Goal: Task Accomplishment & Management: Use online tool/utility

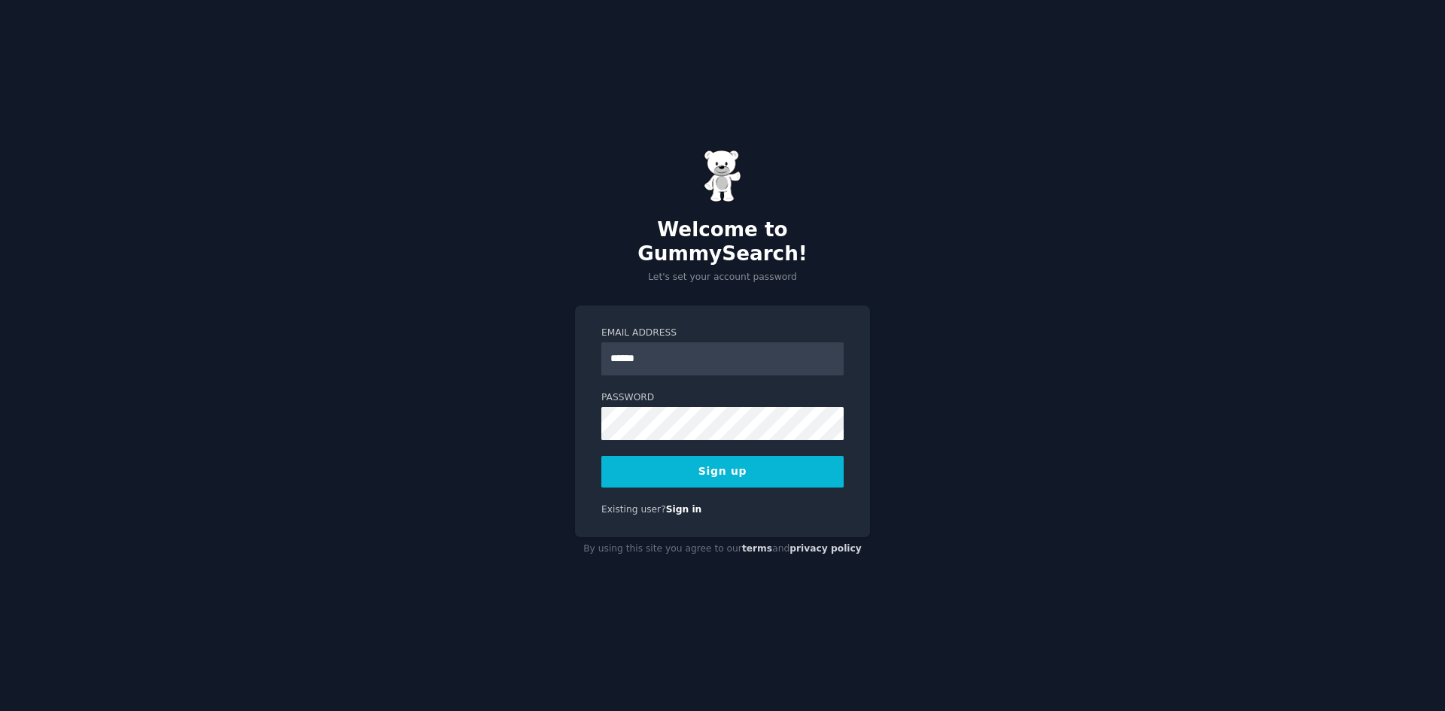
type input "**********"
click at [723, 456] on button "Sign up" at bounding box center [722, 472] width 242 height 32
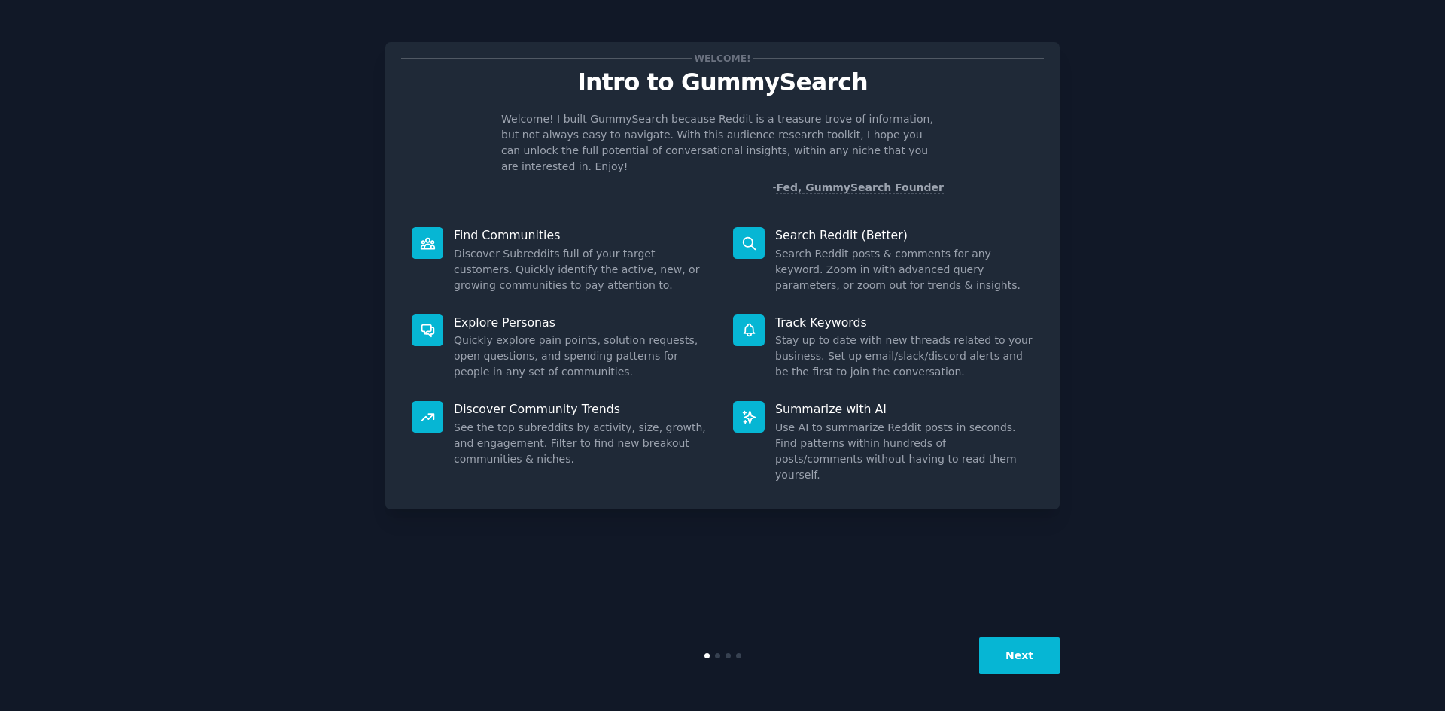
click at [1006, 653] on button "Next" at bounding box center [1019, 656] width 81 height 37
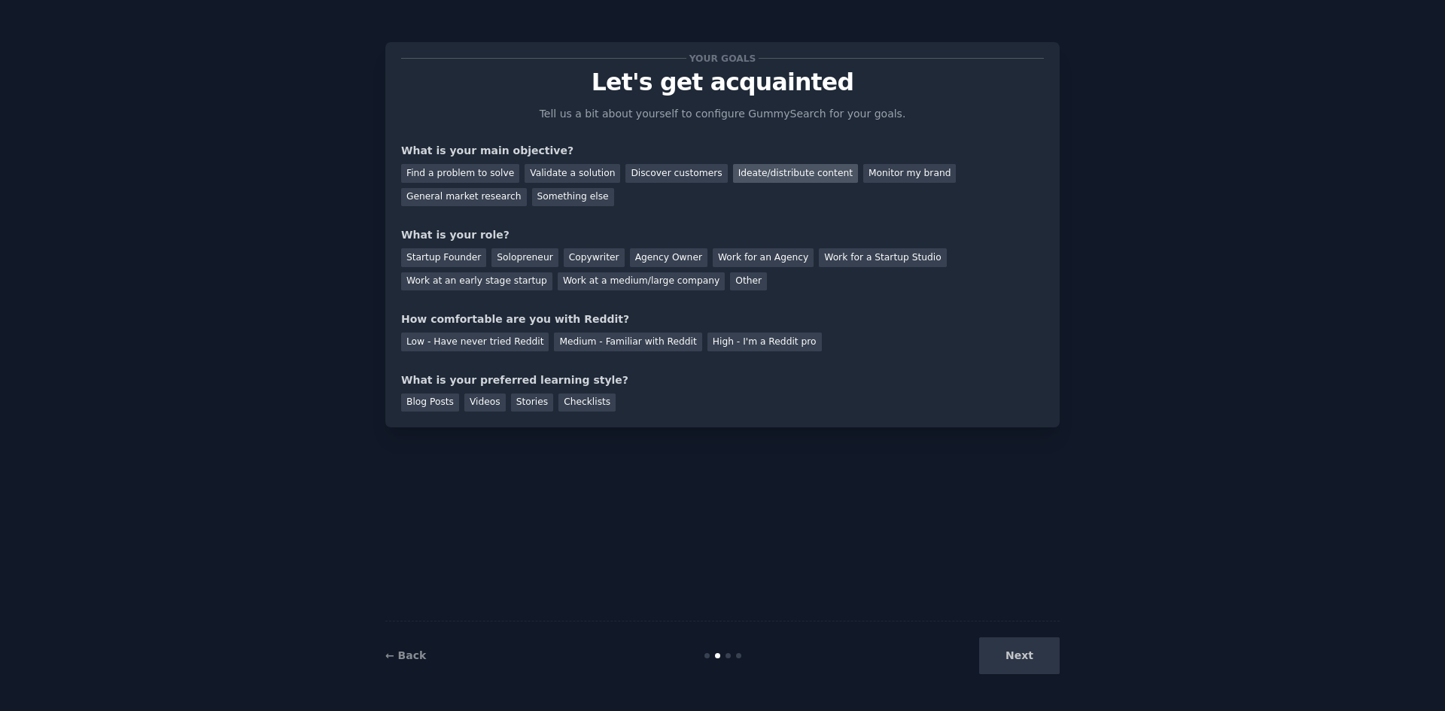
click at [757, 172] on div "Ideate/distribute content" at bounding box center [795, 173] width 125 height 19
click at [499, 256] on div "Solopreneur" at bounding box center [525, 257] width 66 height 19
click at [554, 344] on div "Medium - Familiar with Reddit" at bounding box center [628, 342] width 148 height 19
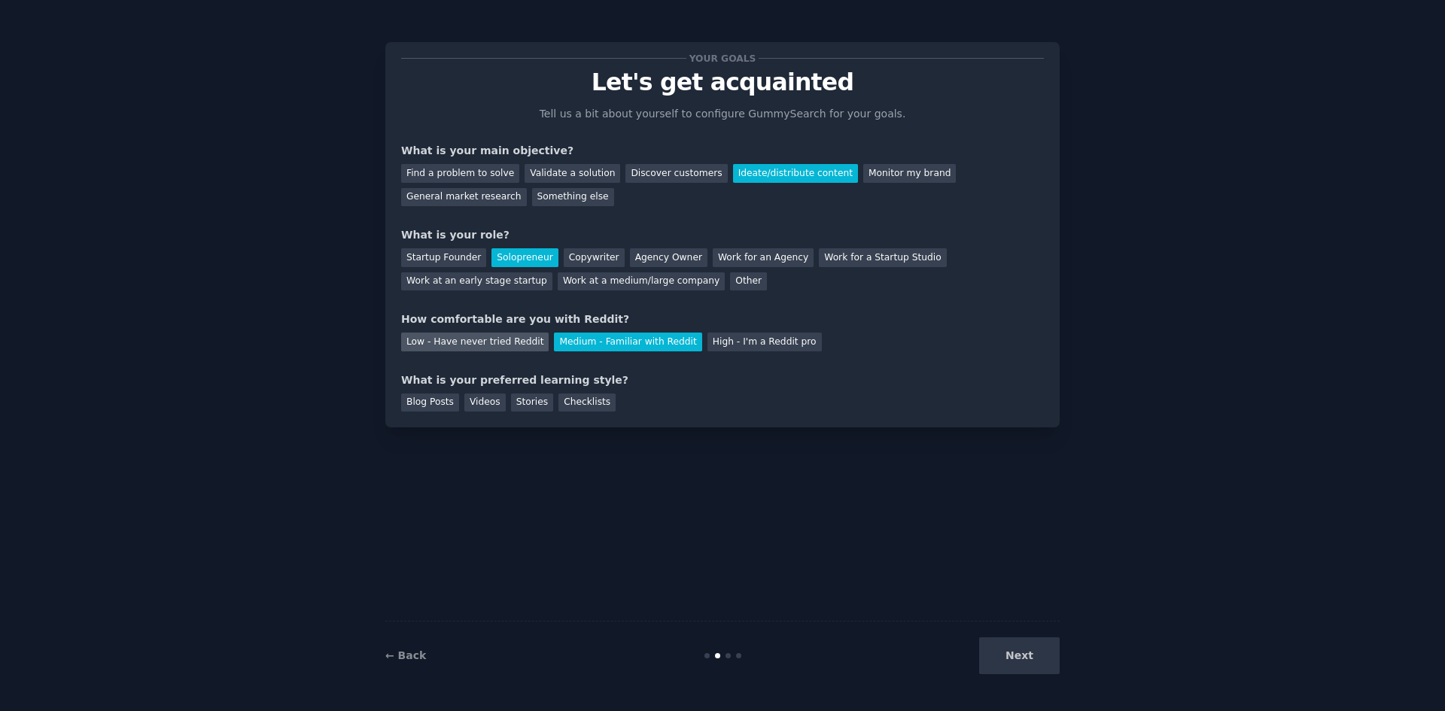
click at [522, 349] on div "Low - Have never tried Reddit" at bounding box center [475, 342] width 148 height 19
click at [432, 404] on div "Blog Posts" at bounding box center [430, 403] width 58 height 19
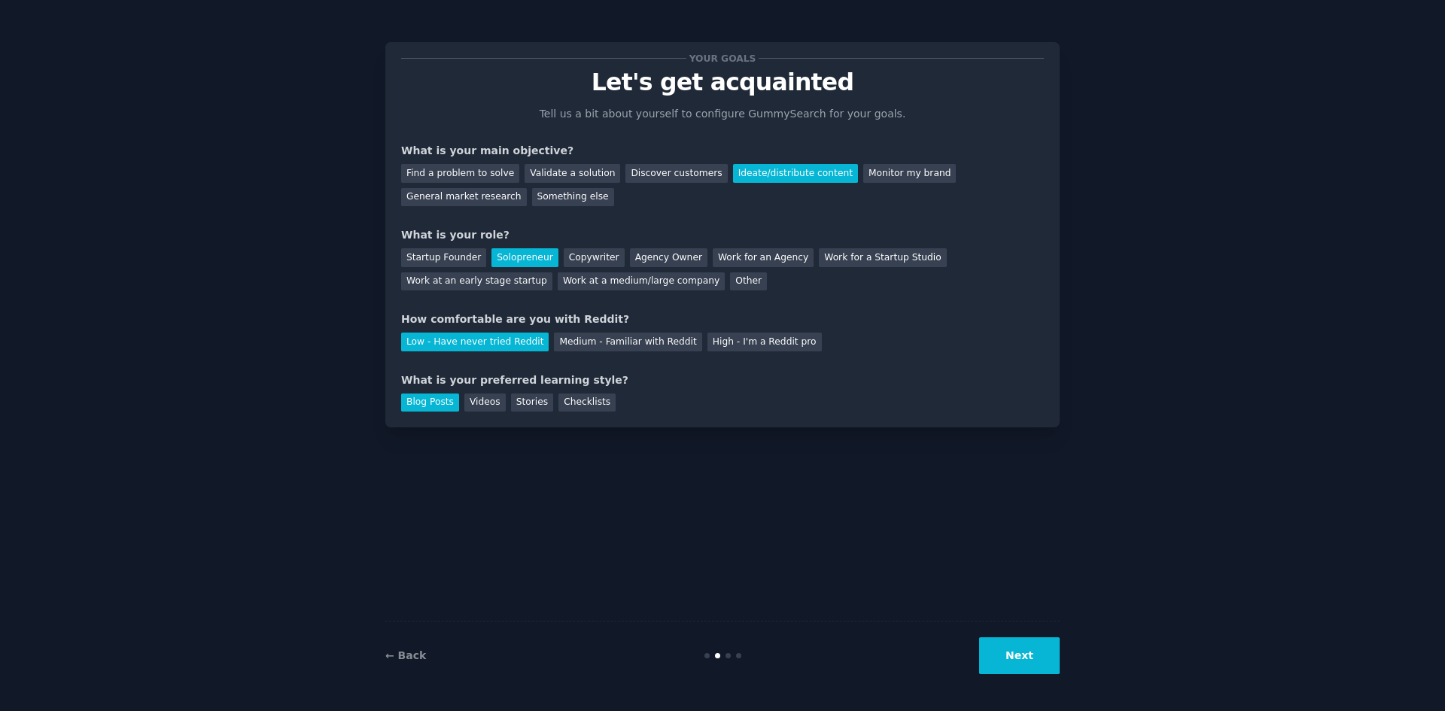
click at [1028, 656] on button "Next" at bounding box center [1019, 656] width 81 height 37
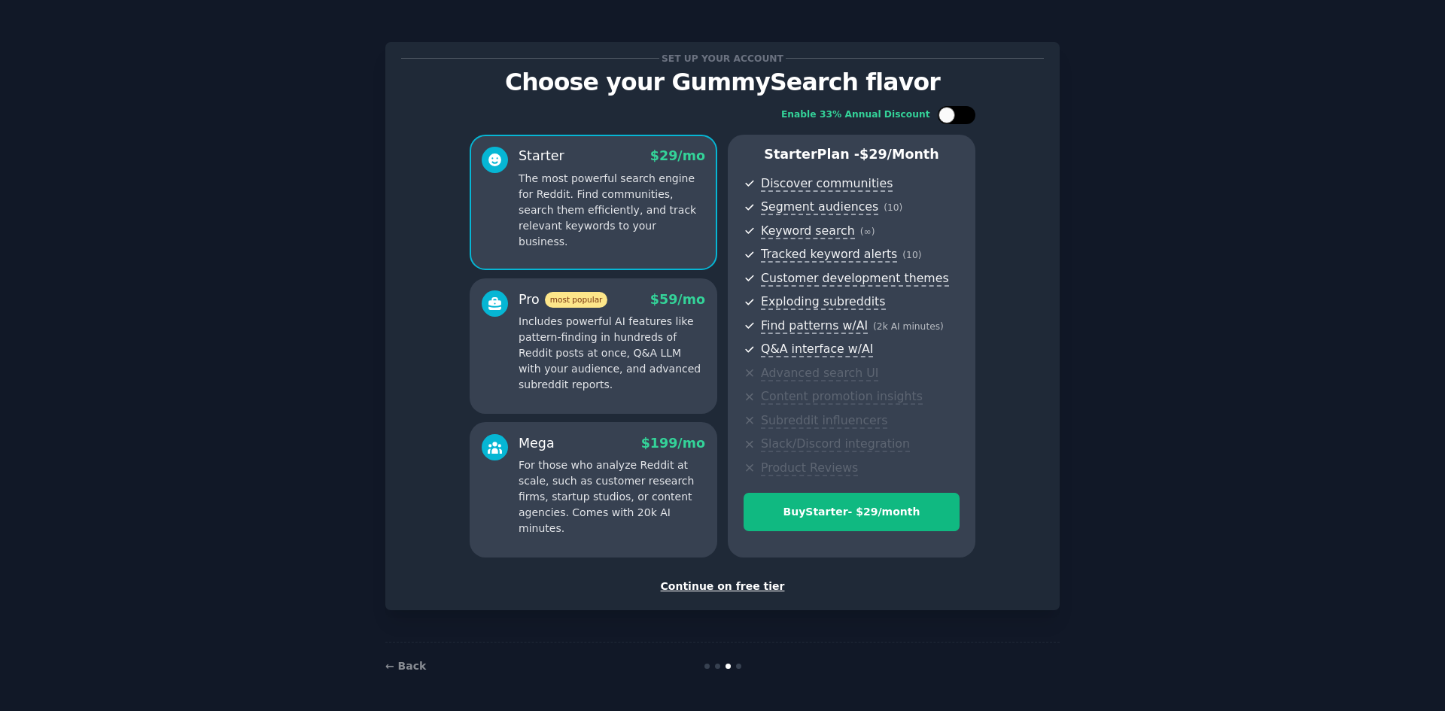
click at [966, 117] on div at bounding box center [965, 115] width 8 height 8
click at [942, 114] on div at bounding box center [957, 115] width 38 height 18
checkbox input "false"
click at [641, 310] on div "Pro most popular $ 59 /mo Includes powerful AI features like pattern-finding in…" at bounding box center [612, 342] width 187 height 103
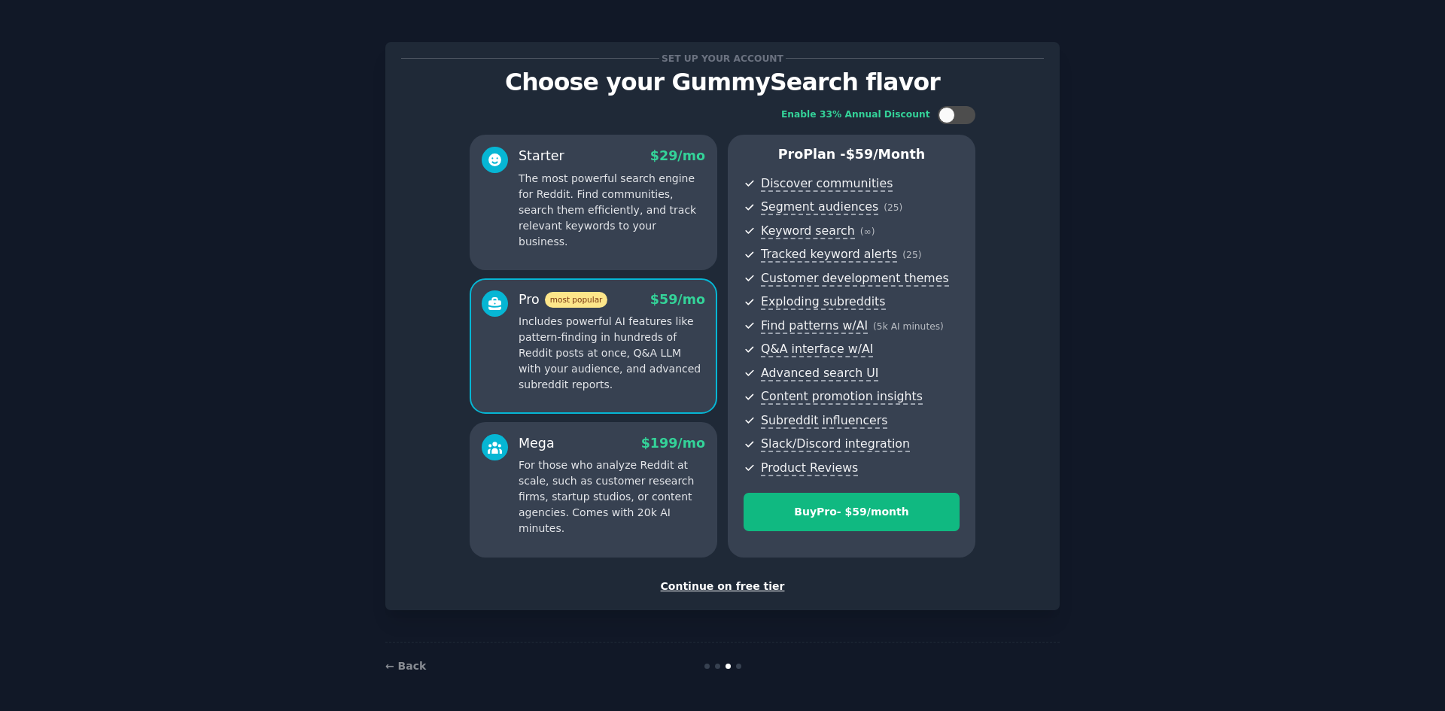
click at [647, 228] on p "The most powerful search engine for Reddit. Find communities, search them effic…" at bounding box center [612, 210] width 187 height 79
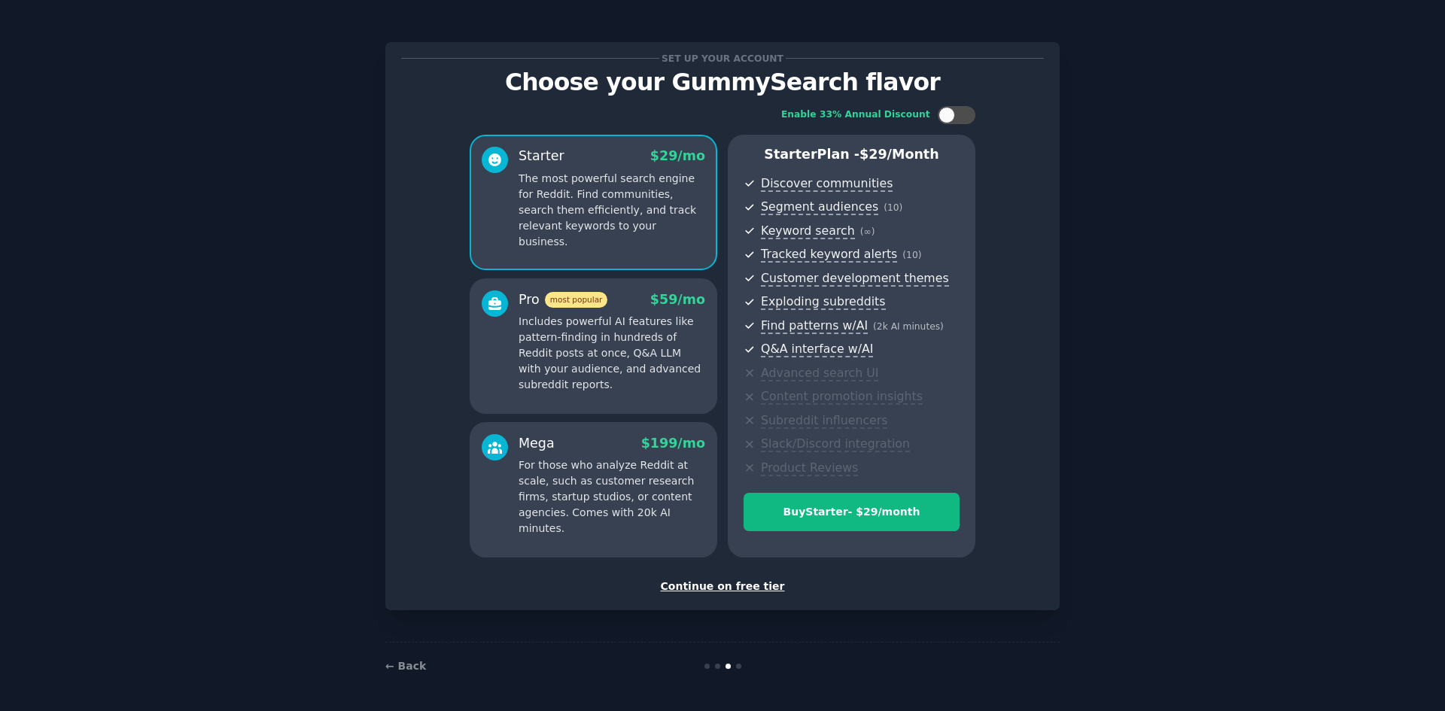
click at [717, 584] on div "Continue on free tier" at bounding box center [722, 587] width 643 height 16
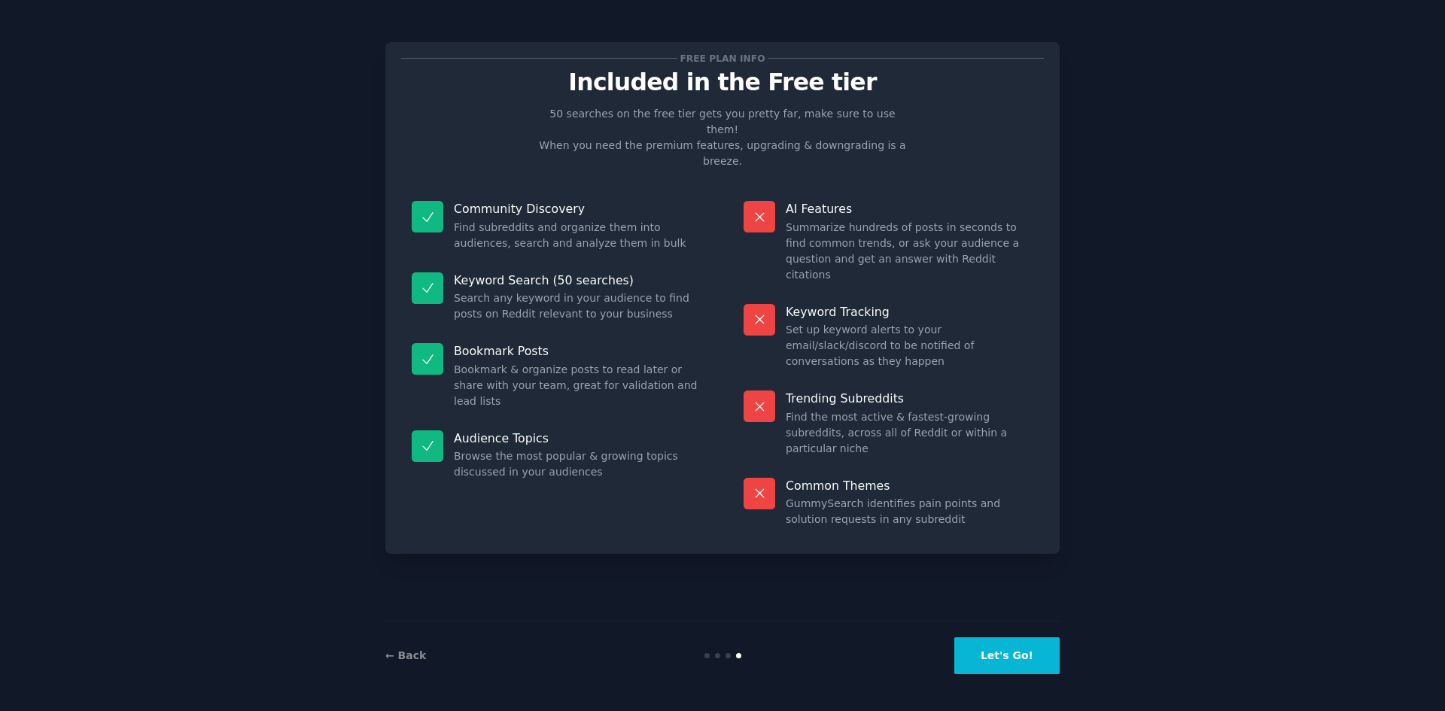
click at [1036, 658] on button "Let's Go!" at bounding box center [1007, 656] width 105 height 37
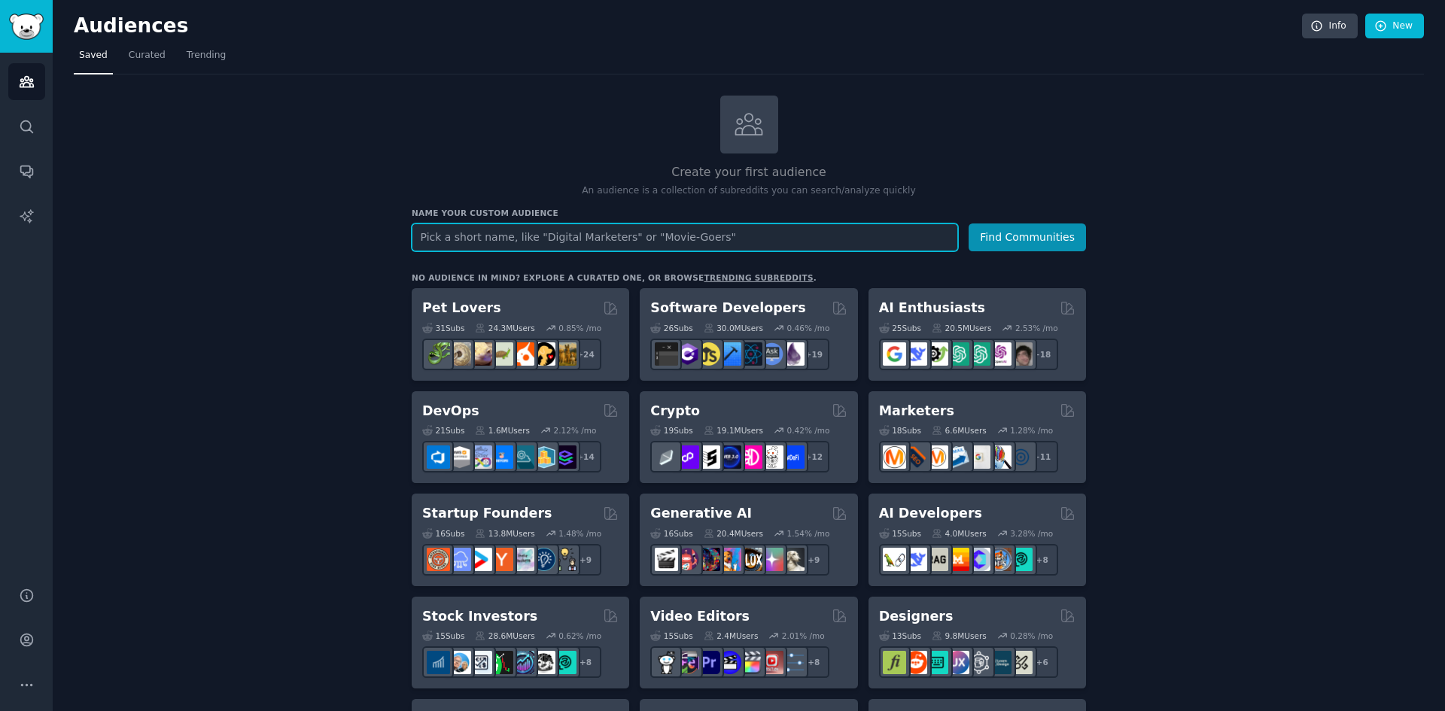
click at [872, 240] on input "text" at bounding box center [685, 238] width 547 height 28
type input "CIOs"
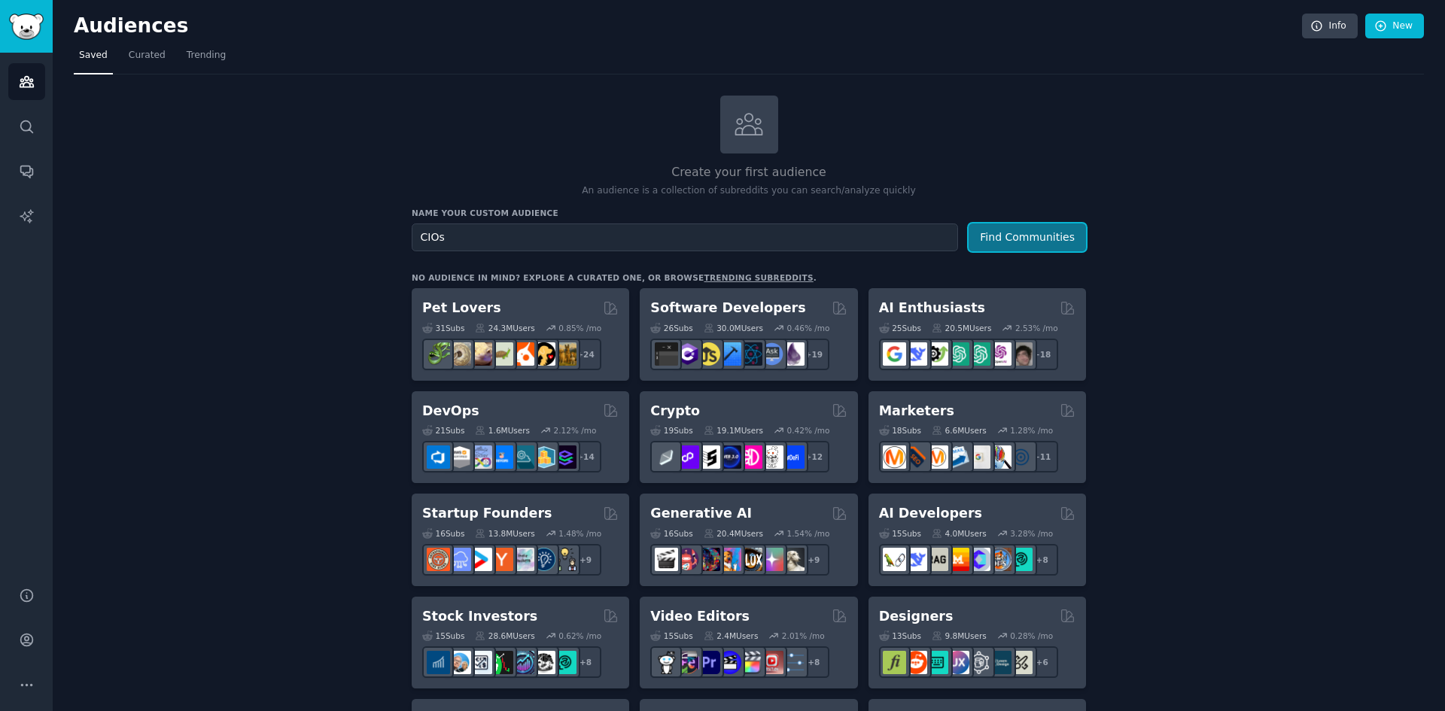
click at [1019, 245] on button "Find Communities" at bounding box center [1027, 238] width 117 height 28
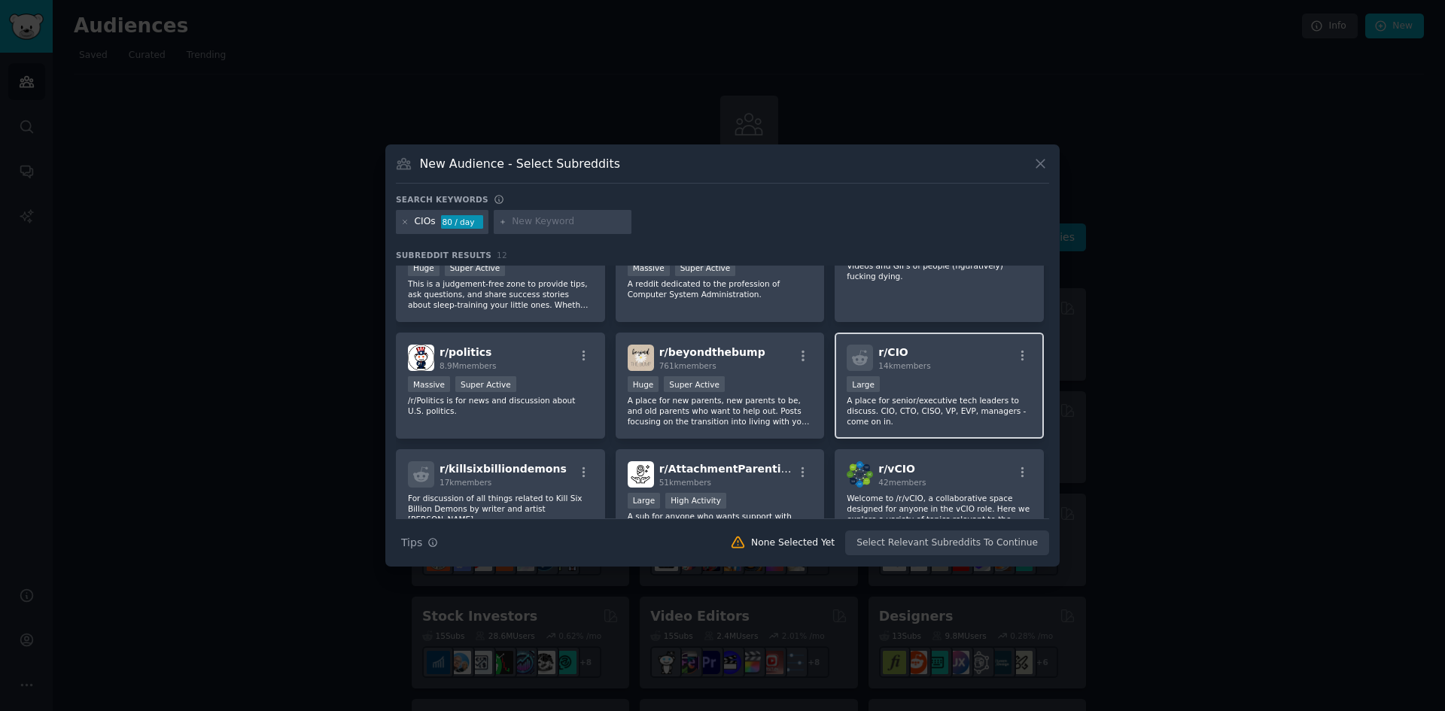
scroll to position [75, 0]
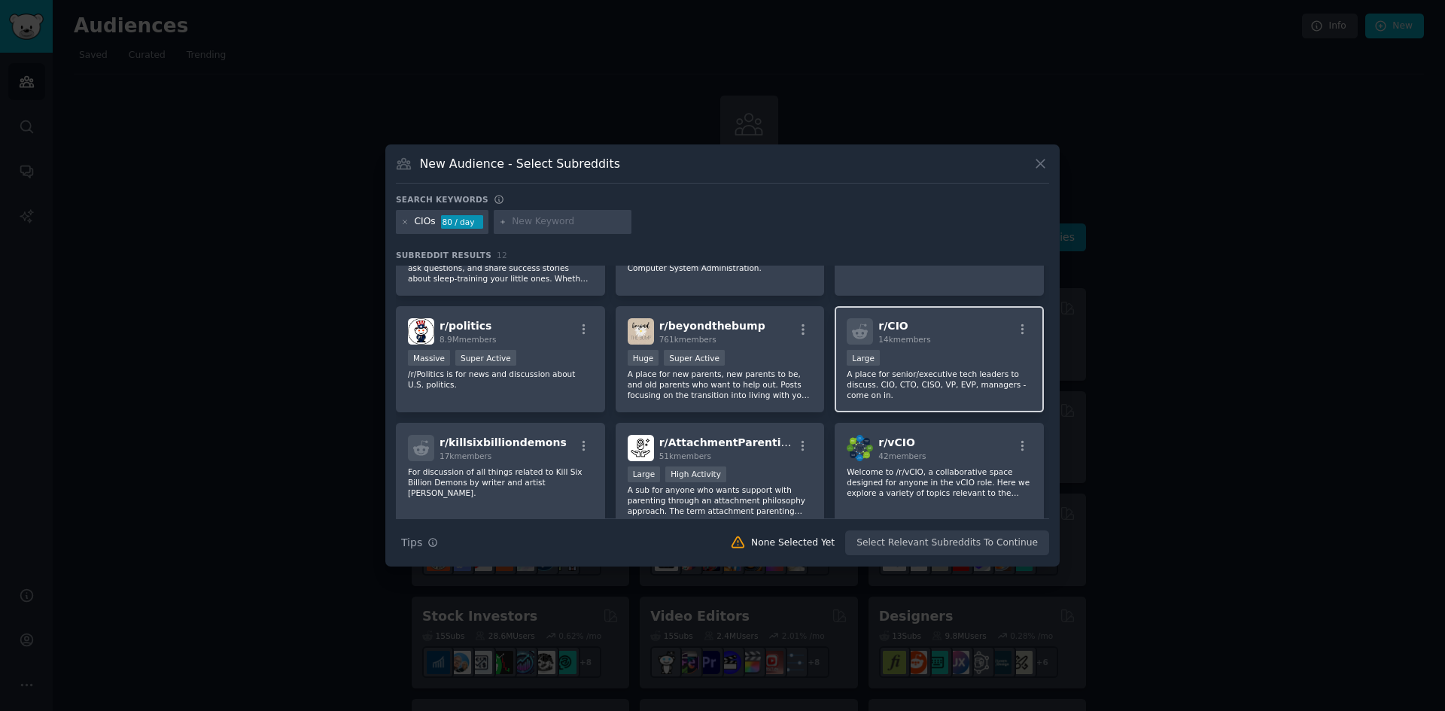
click at [940, 391] on div "r/ CIO 14k members Large A place for senior/executive tech leaders to discuss. …" at bounding box center [939, 359] width 209 height 106
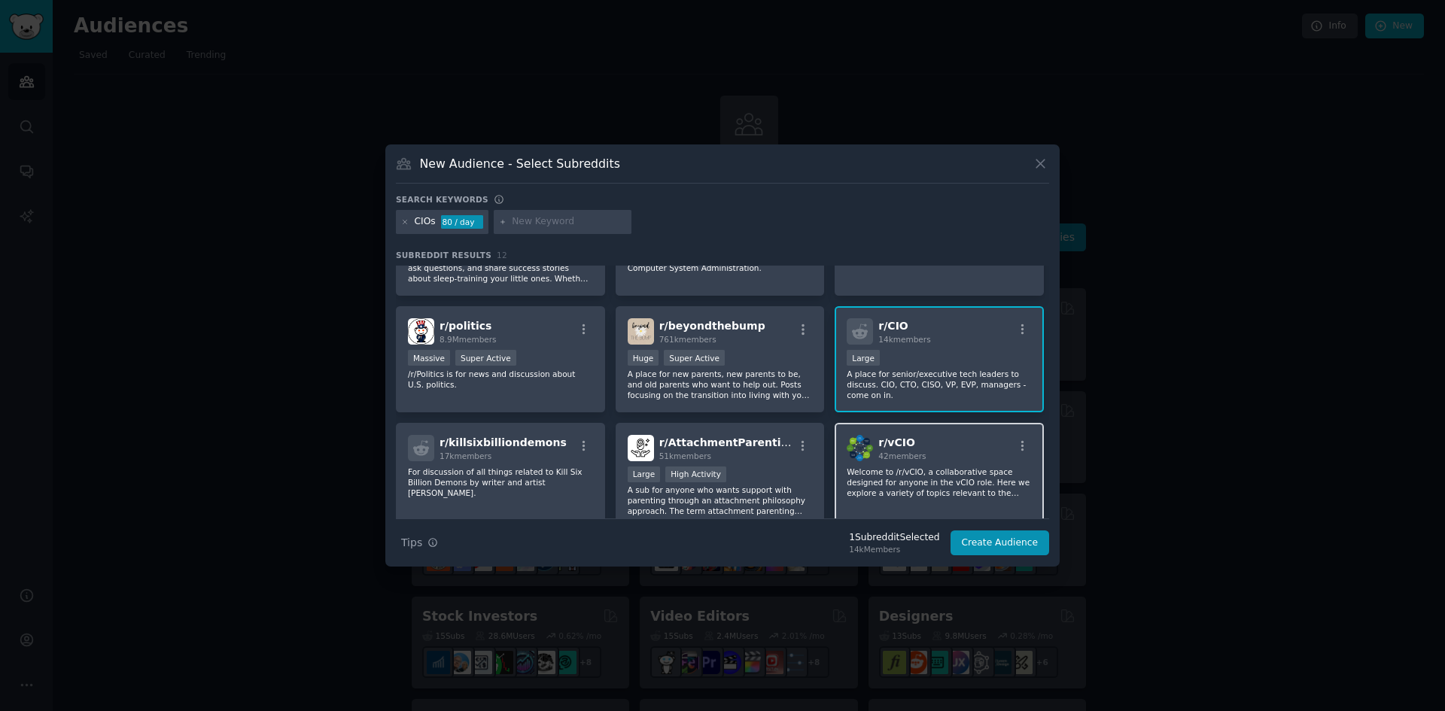
click at [946, 438] on div "r/ vCIO 42 members" at bounding box center [939, 448] width 185 height 26
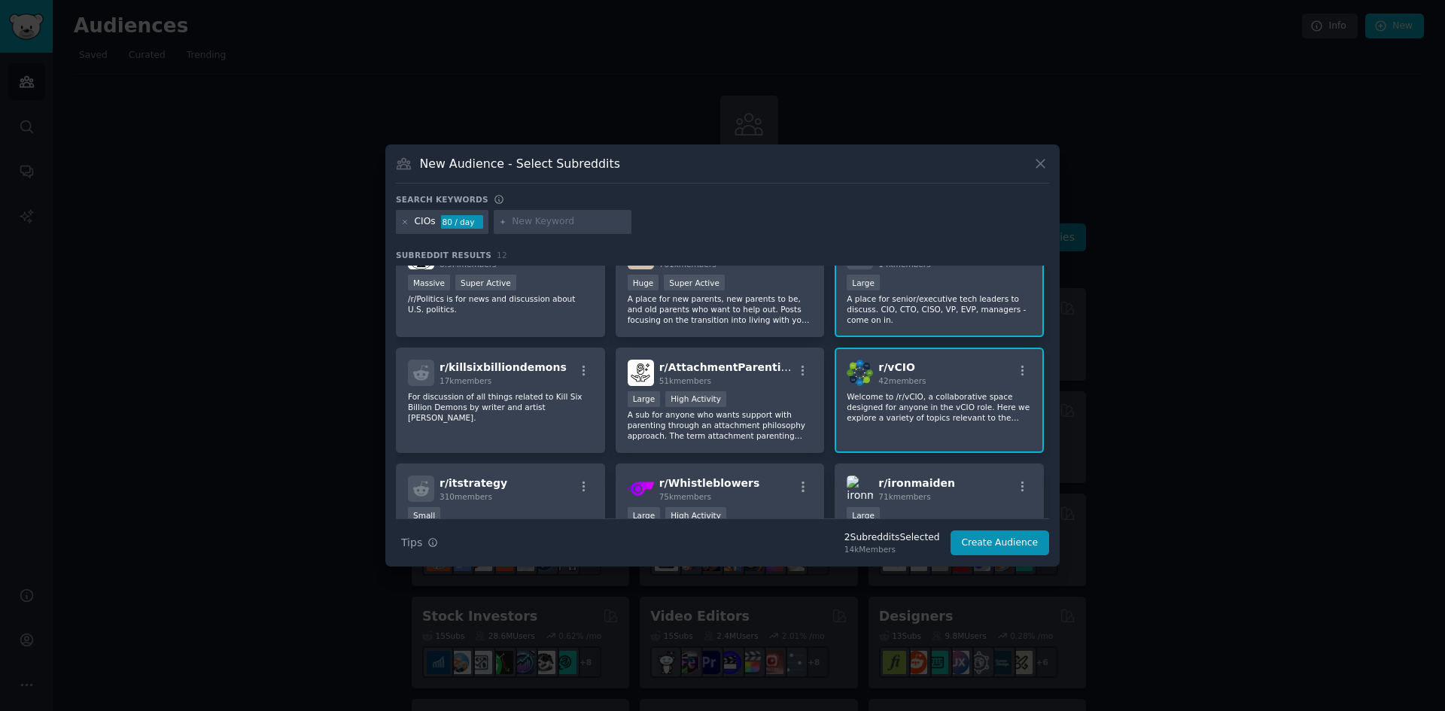
scroll to position [226, 0]
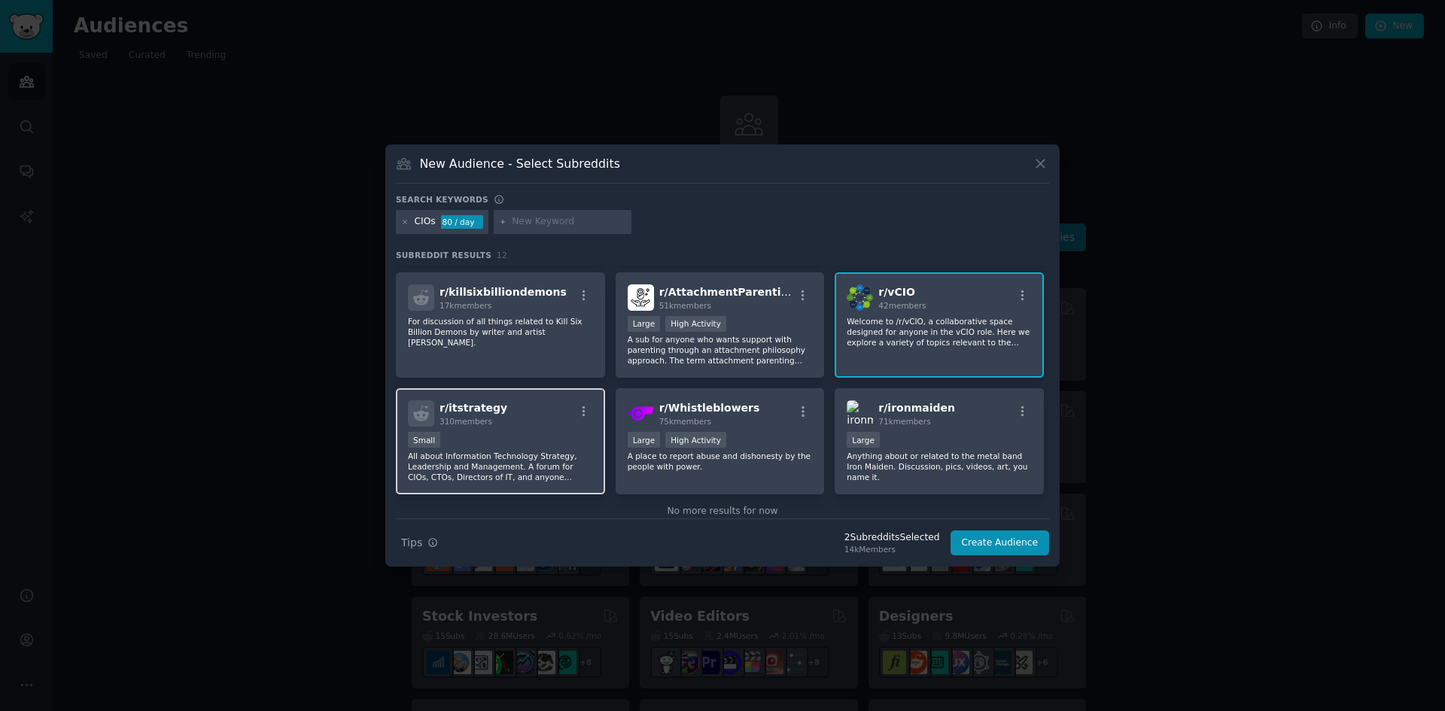
click at [494, 414] on div "r/ itstrategy 310 members" at bounding box center [500, 413] width 185 height 26
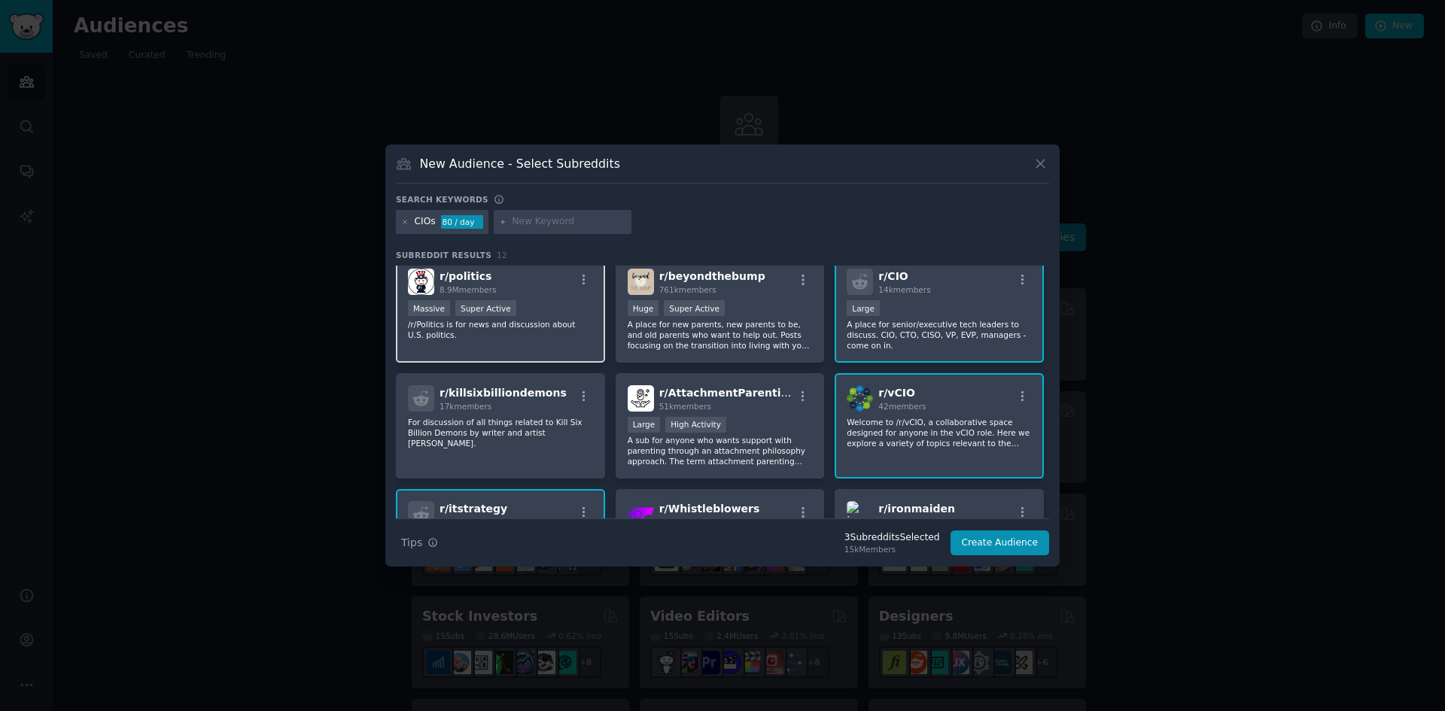
scroll to position [104, 0]
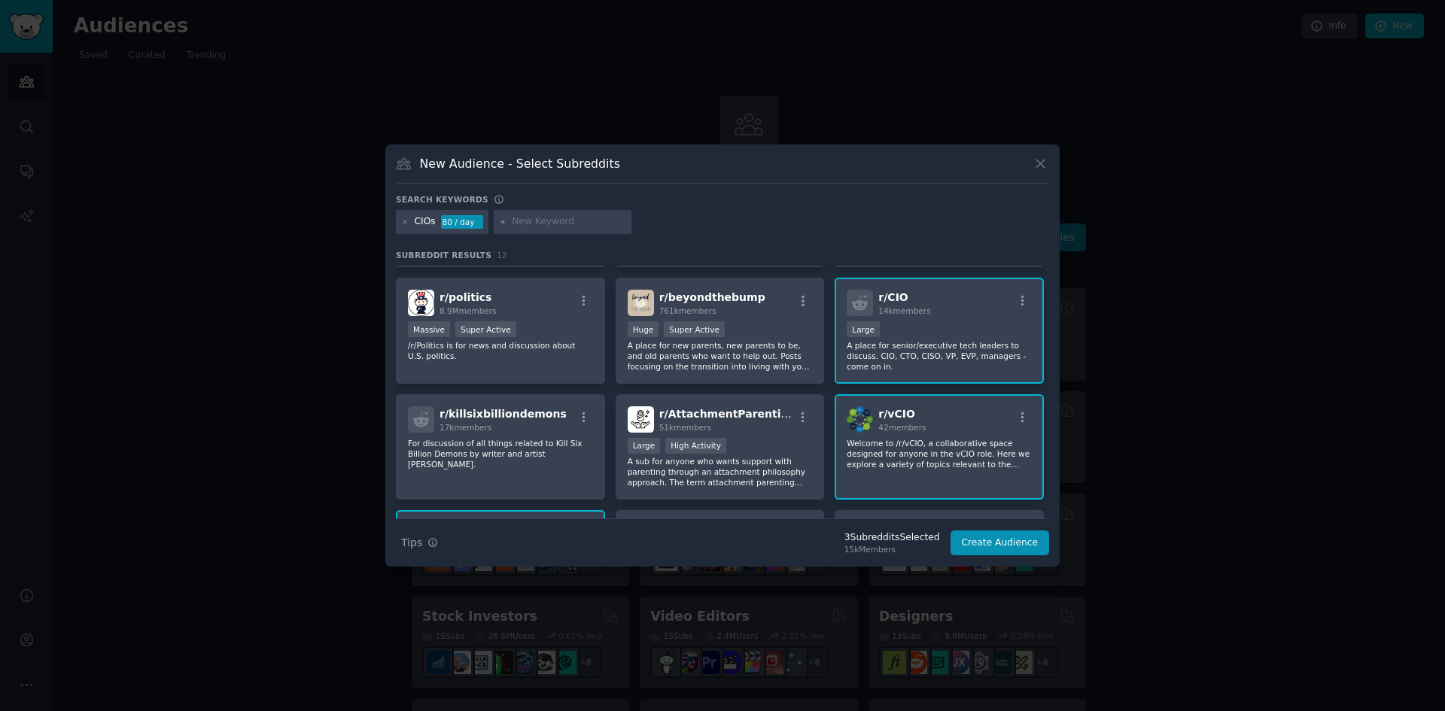
click at [513, 224] on input "text" at bounding box center [569, 222] width 114 height 14
click at [977, 546] on button "Create Audience" at bounding box center [1000, 544] width 99 height 26
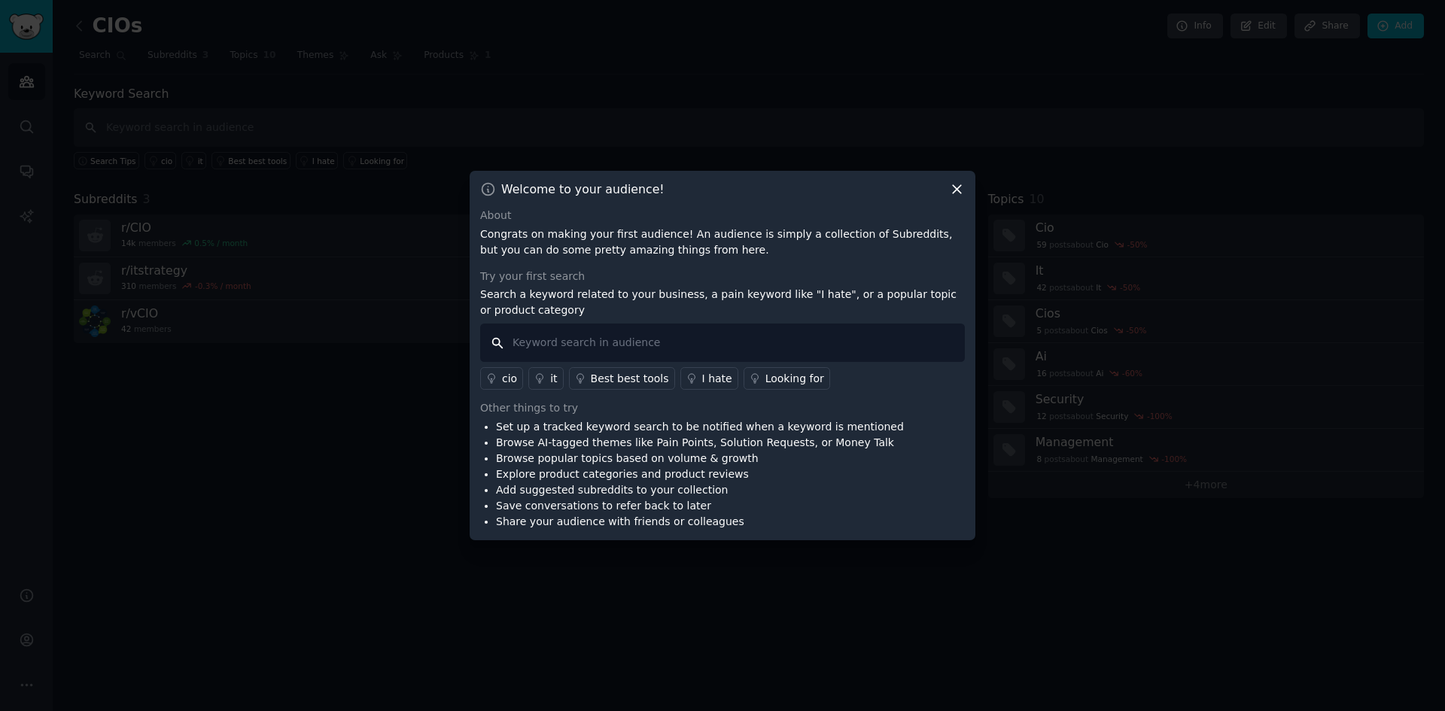
click at [858, 346] on input "text" at bounding box center [722, 343] width 485 height 38
type input "AI"
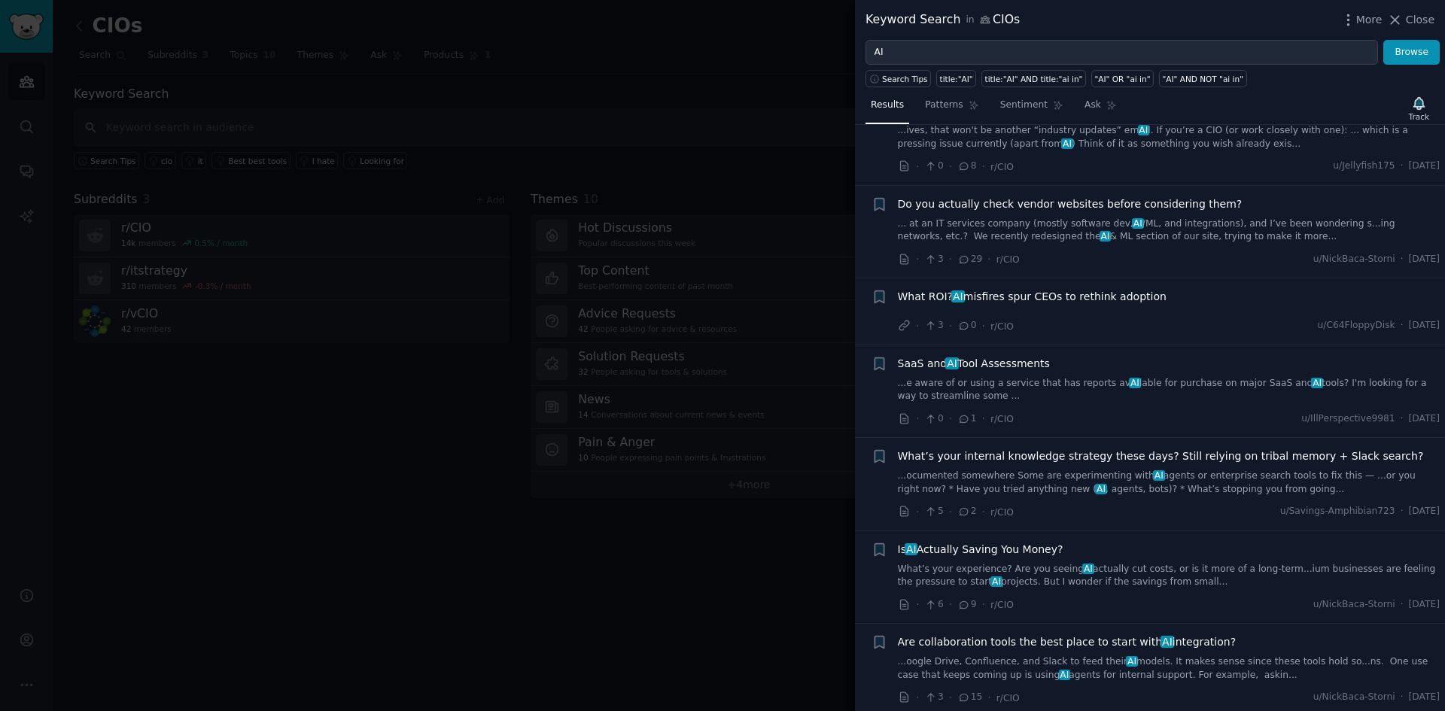
scroll to position [151, 0]
click at [1008, 548] on span "Is AI Actually Saving You Money?" at bounding box center [981, 549] width 166 height 16
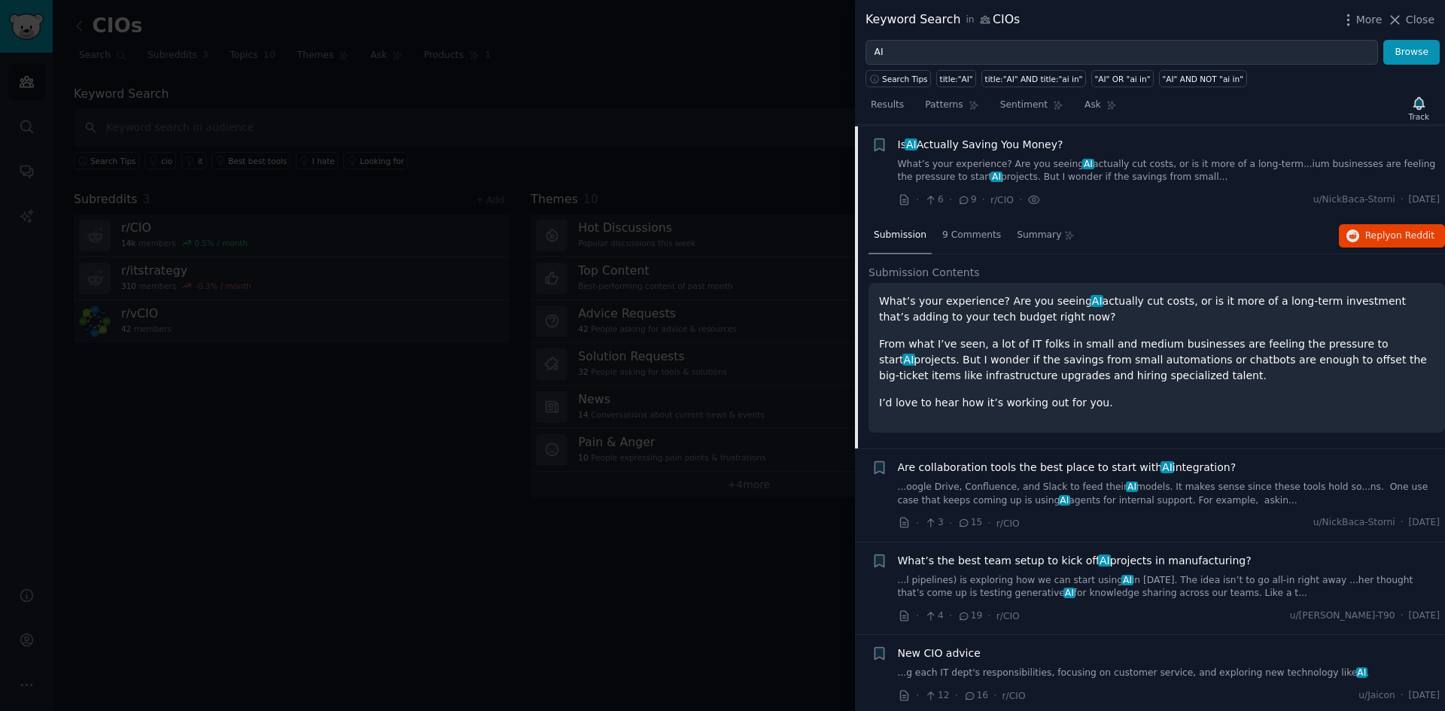
scroll to position [556, 0]
click at [980, 235] on span "9 Comments" at bounding box center [972, 234] width 59 height 14
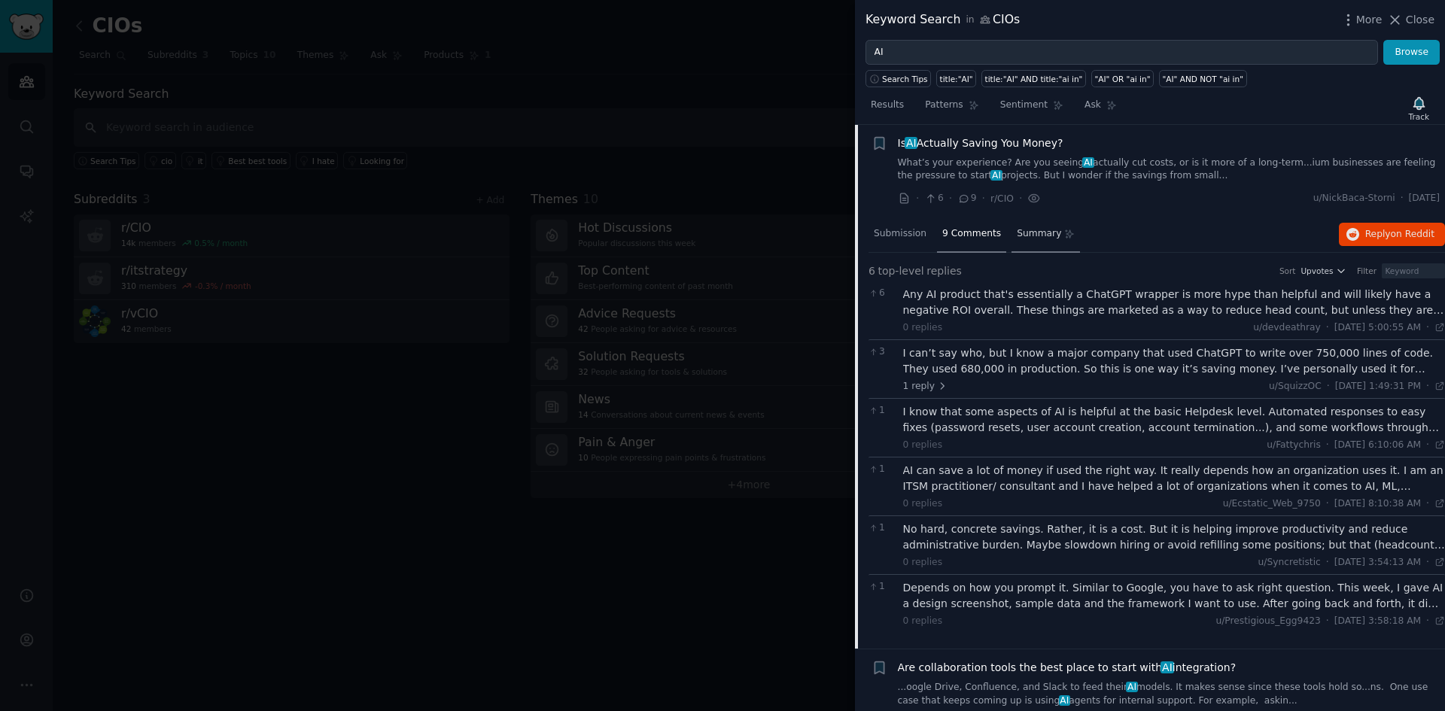
click at [1017, 234] on span "Summary" at bounding box center [1039, 234] width 44 height 14
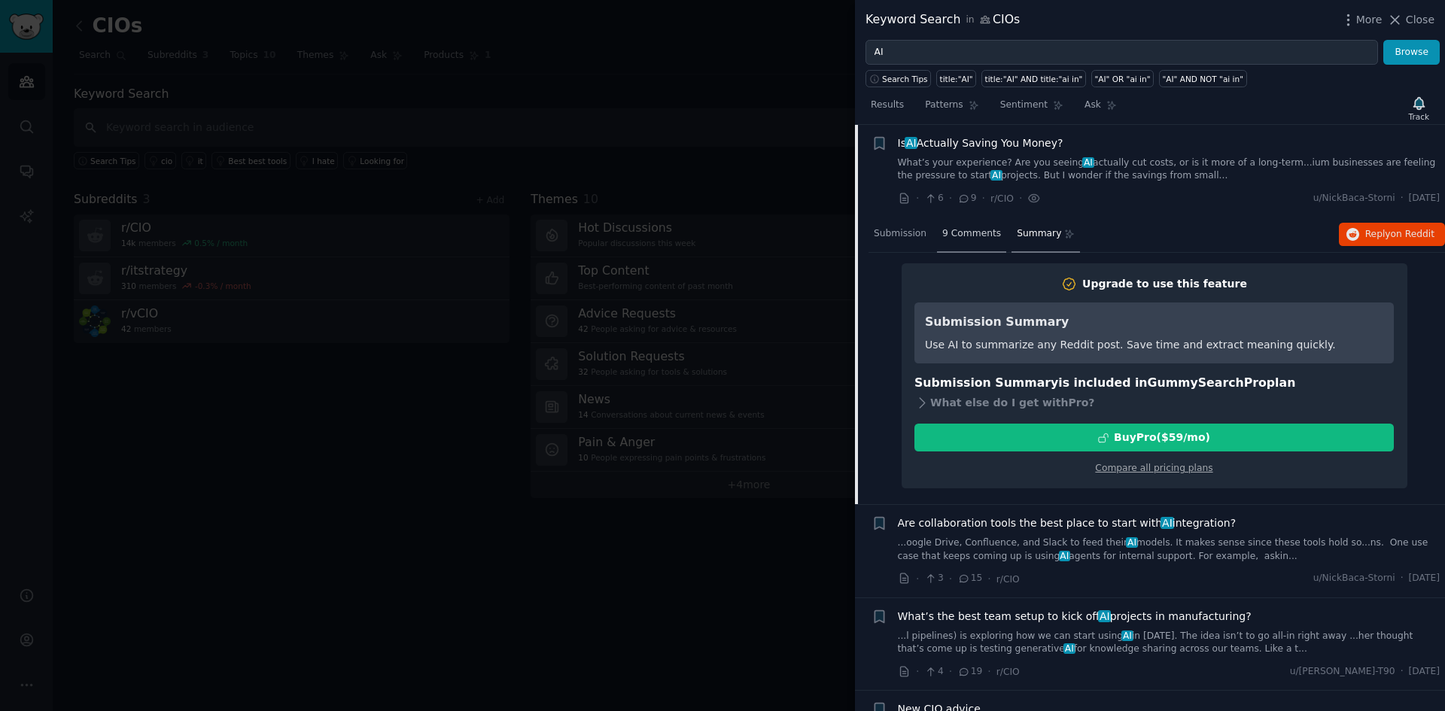
click at [982, 233] on span "9 Comments" at bounding box center [972, 234] width 59 height 14
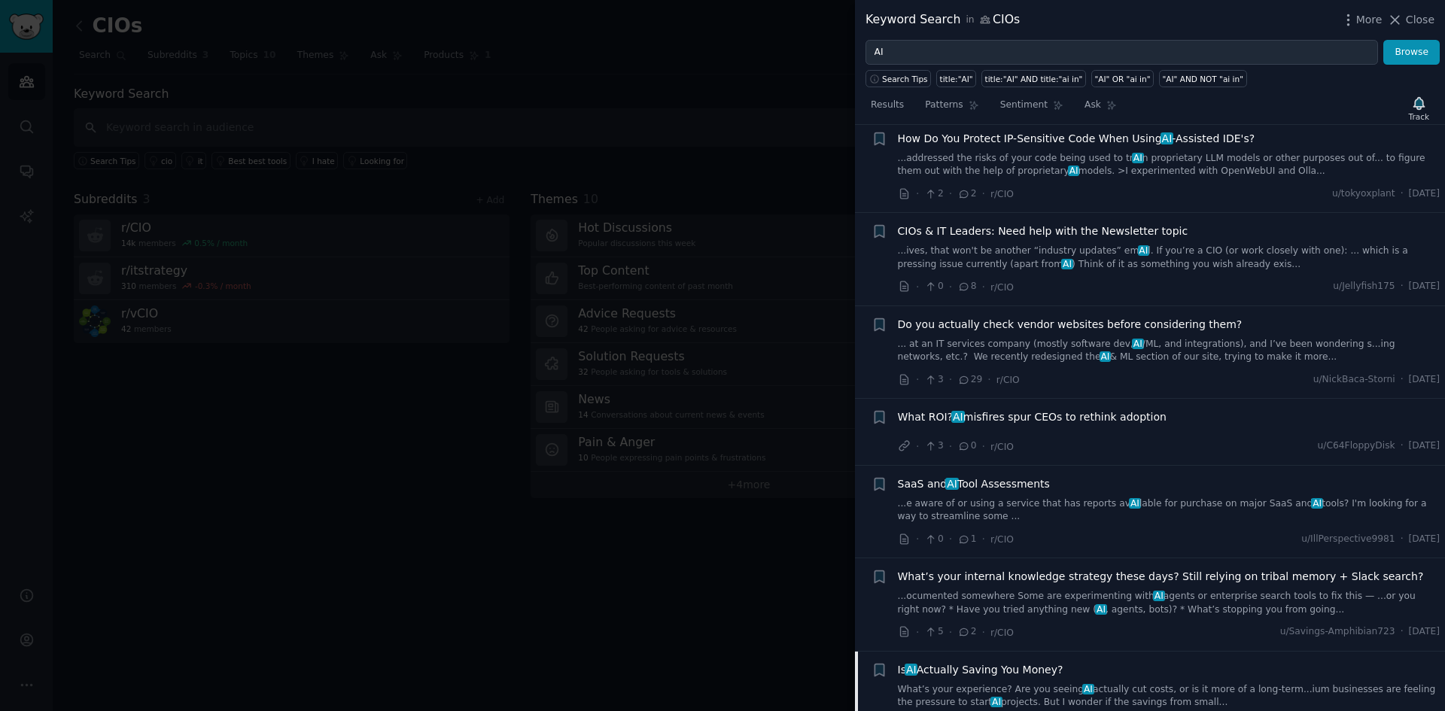
scroll to position [0, 0]
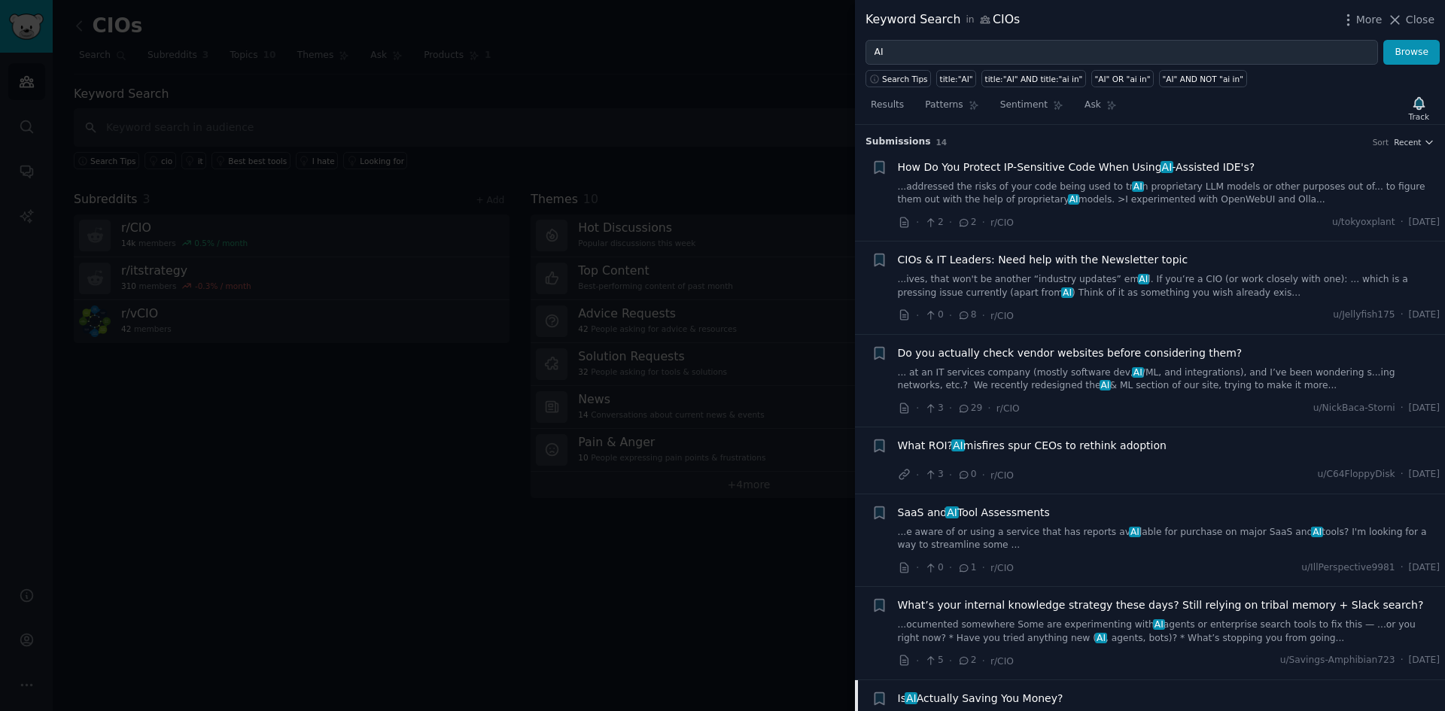
click at [1056, 173] on span "How Do You Protect IP-Sensitive Code When Using AI -Assisted IDE's?" at bounding box center [1077, 168] width 358 height 16
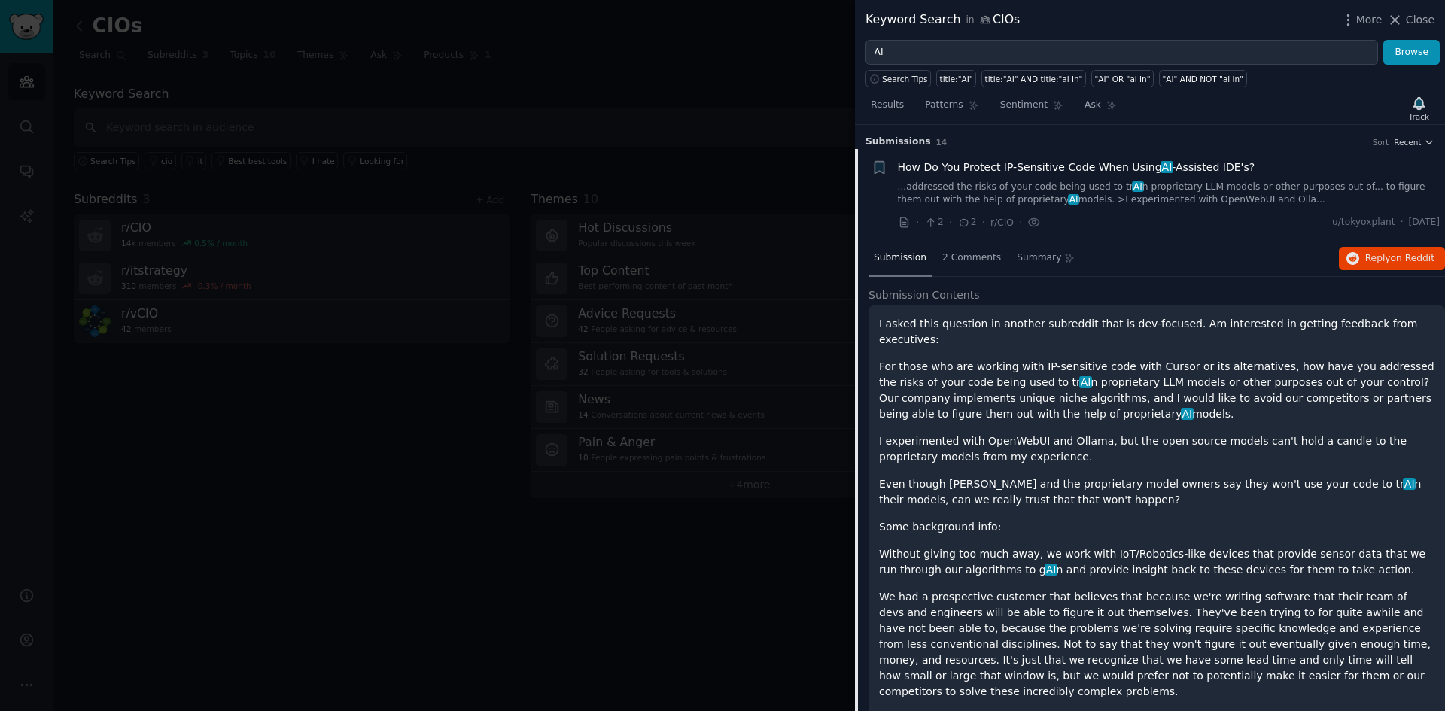
scroll to position [24, 0]
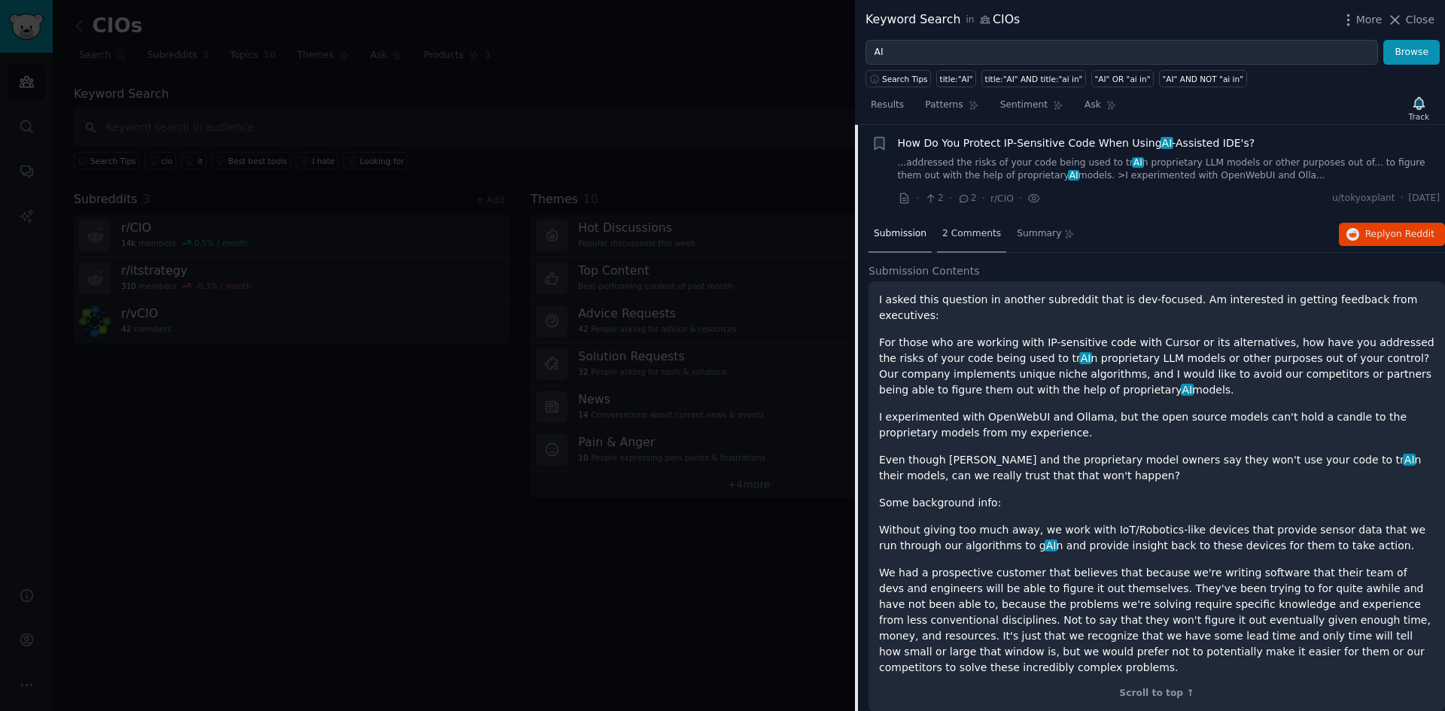
click at [969, 235] on span "2 Comments" at bounding box center [972, 234] width 59 height 14
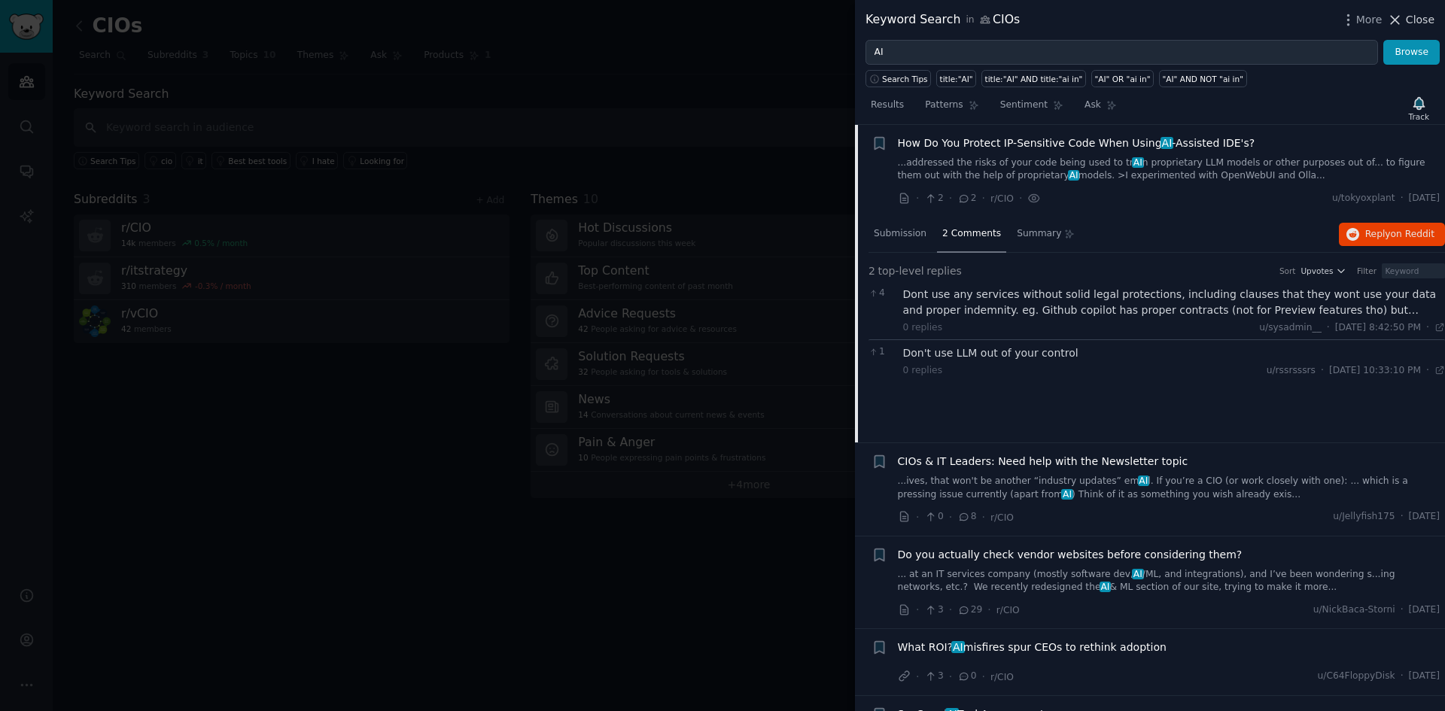
click at [1403, 18] on icon at bounding box center [1395, 20] width 16 height 16
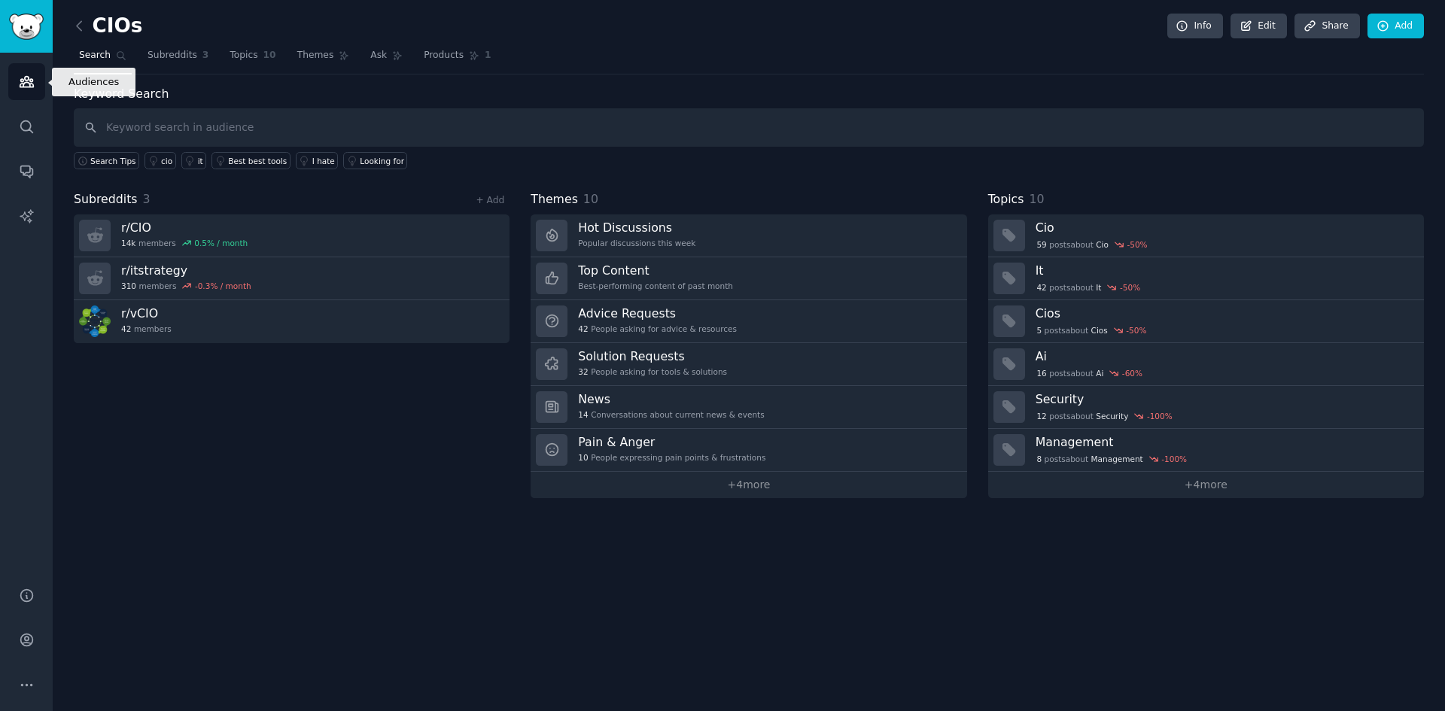
click at [23, 85] on icon "Sidebar" at bounding box center [27, 82] width 14 height 11
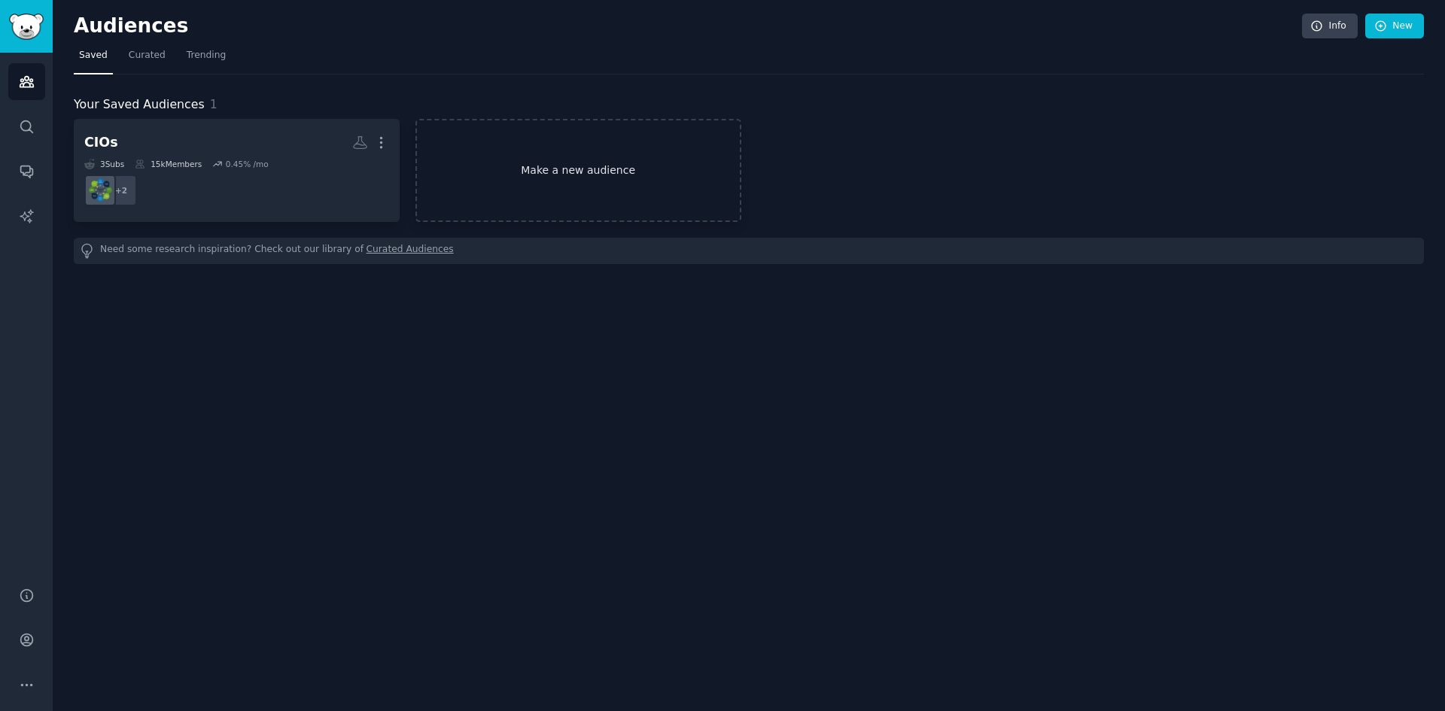
click at [563, 169] on link "Make a new audience" at bounding box center [579, 170] width 326 height 103
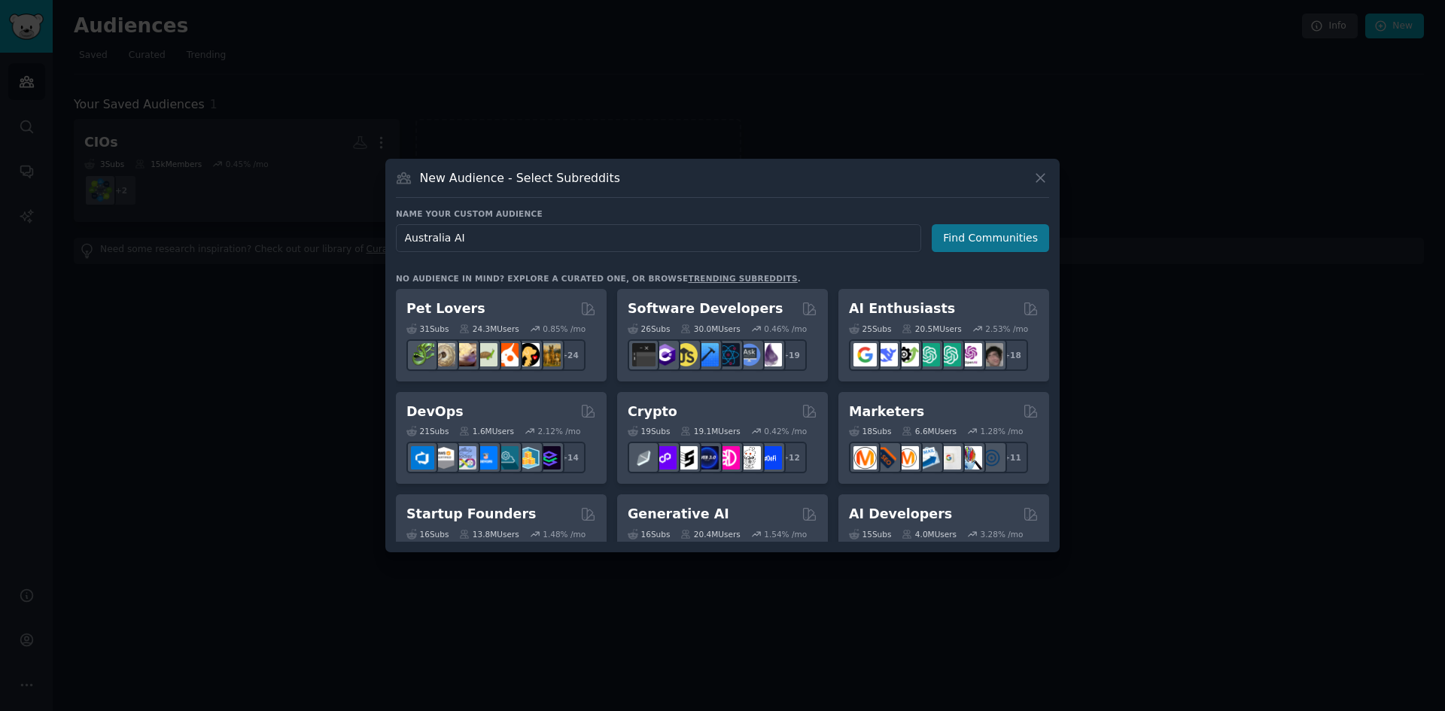
type input "Australia AI"
click at [951, 230] on button "Find Communities" at bounding box center [990, 238] width 117 height 28
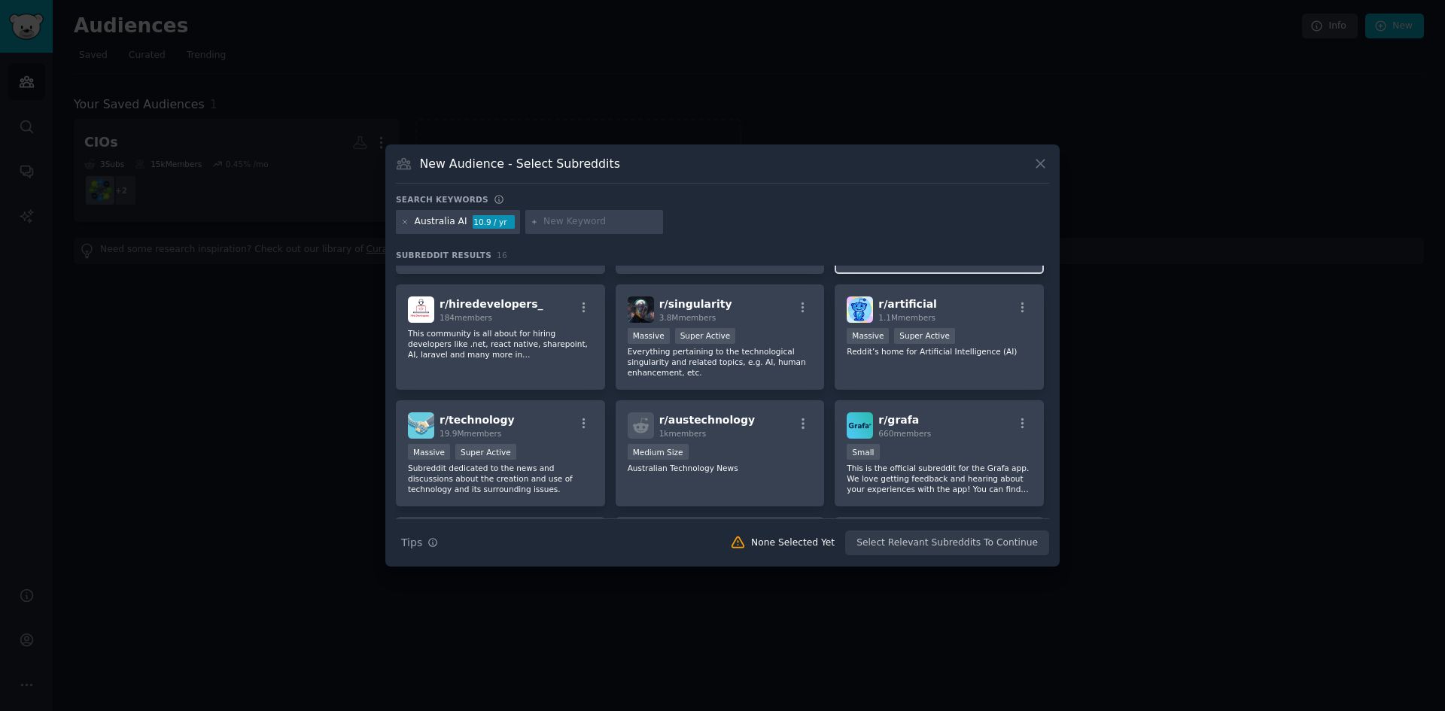
scroll to position [226, 0]
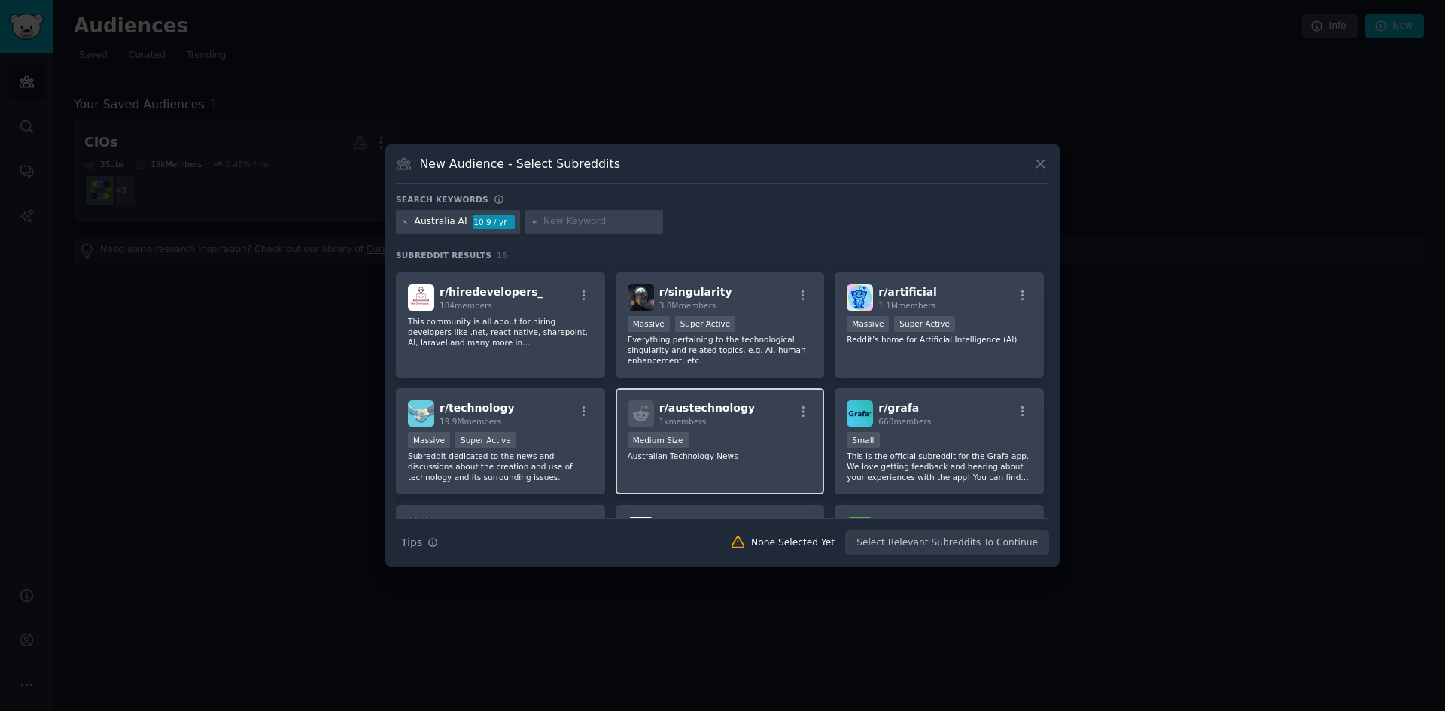
click at [774, 401] on div "r/ austechnology 1k members" at bounding box center [720, 413] width 185 height 26
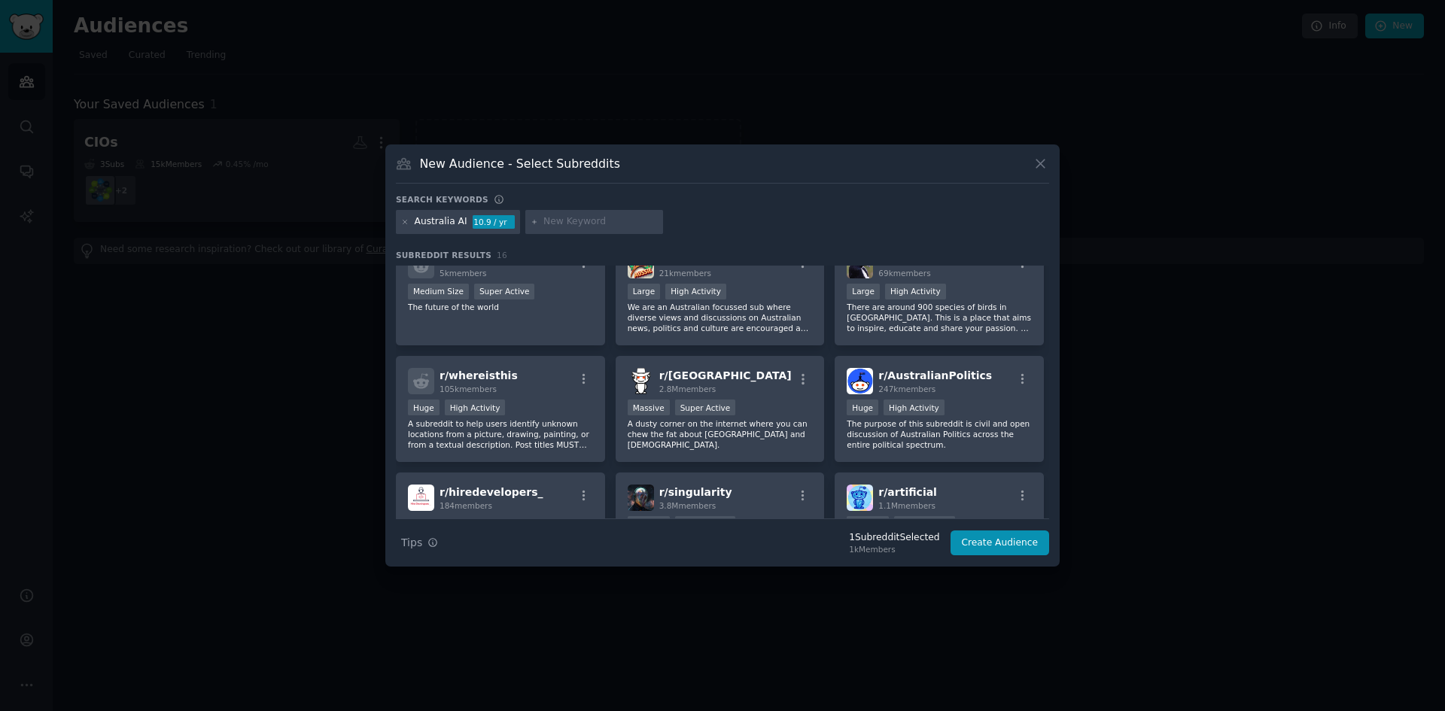
scroll to position [0, 0]
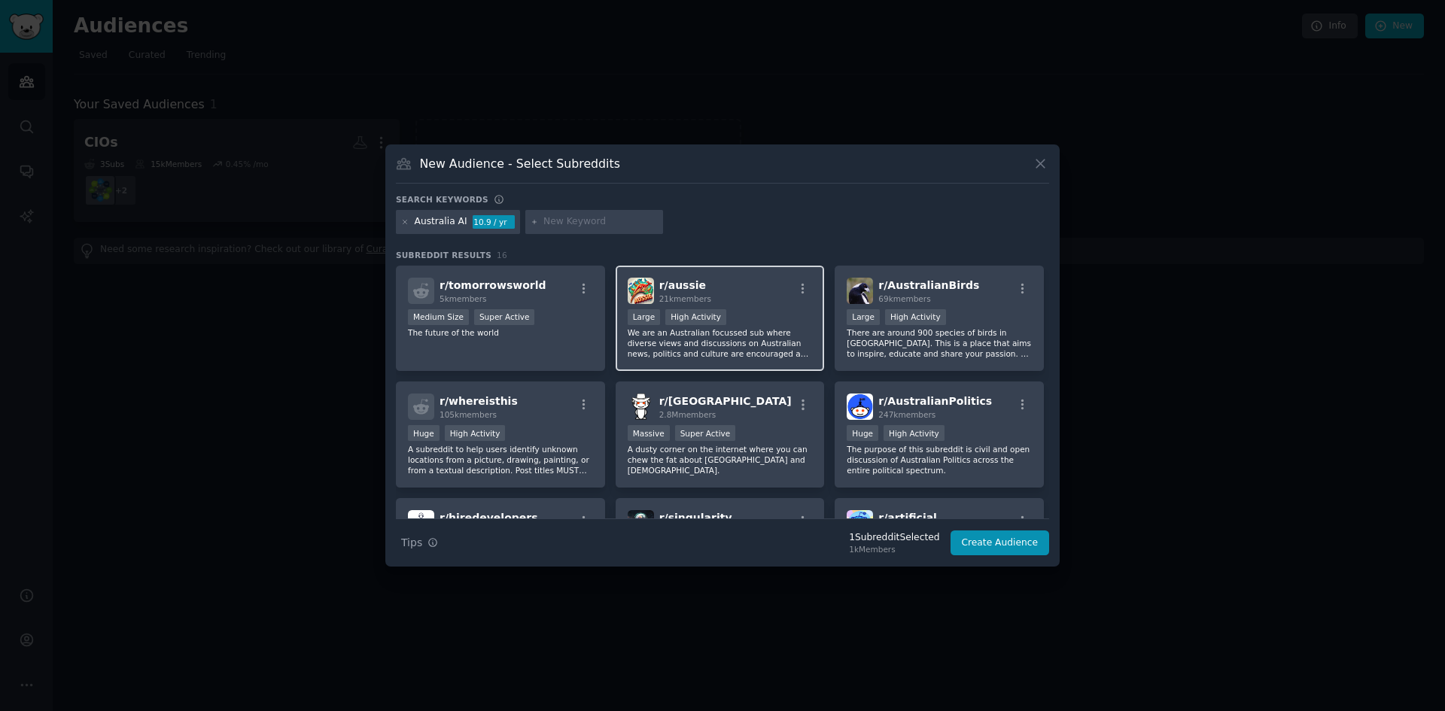
click at [787, 340] on p "We are an Australian focussed sub where diverse views and discussions on Austra…" at bounding box center [720, 343] width 185 height 32
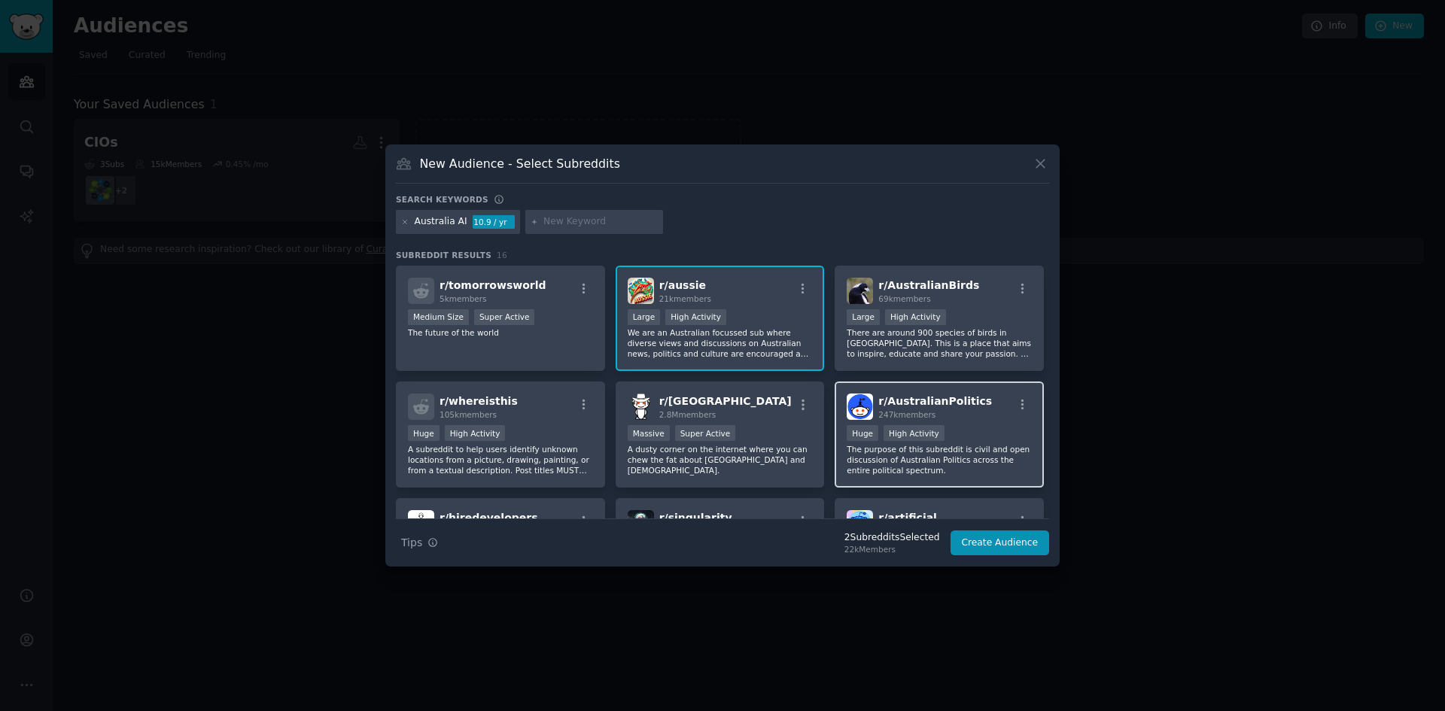
click at [976, 441] on div ">= 80th percentile for submissions / day Huge High Activity" at bounding box center [939, 434] width 185 height 19
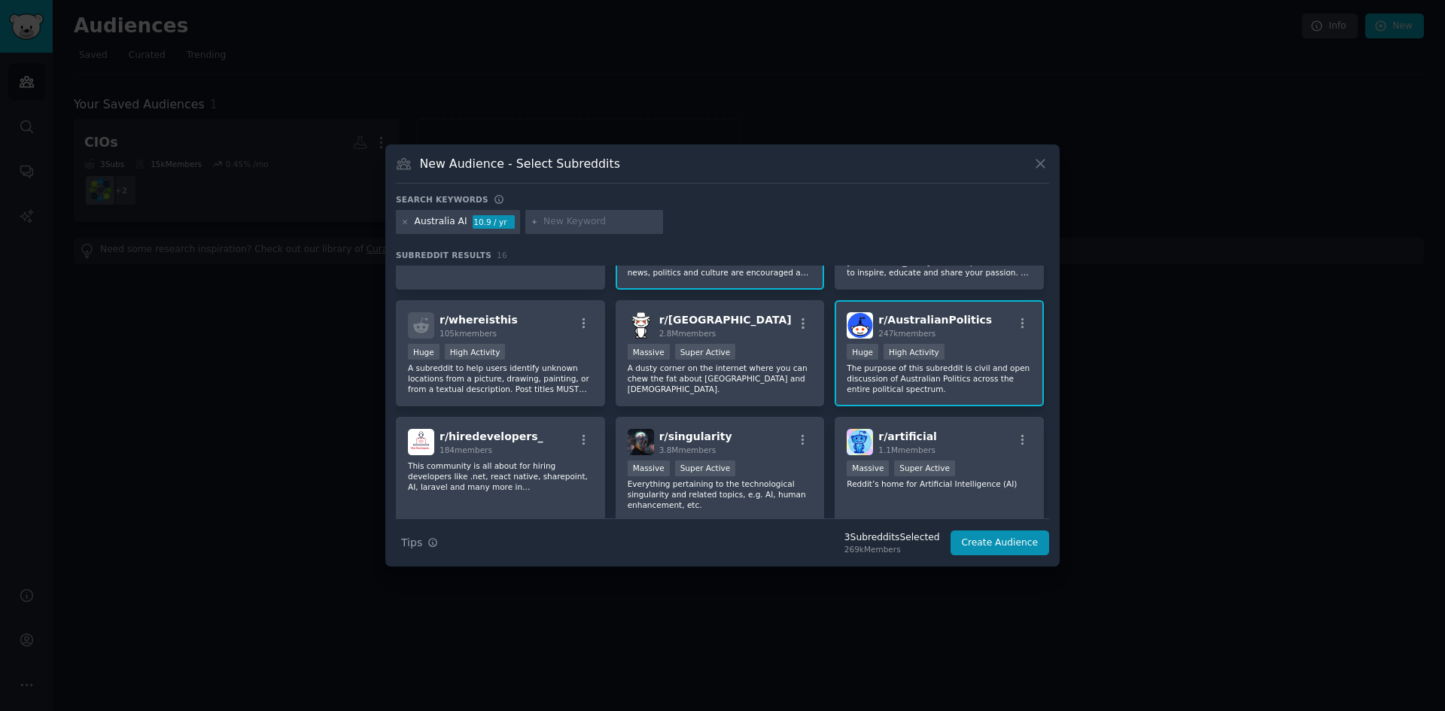
scroll to position [226, 0]
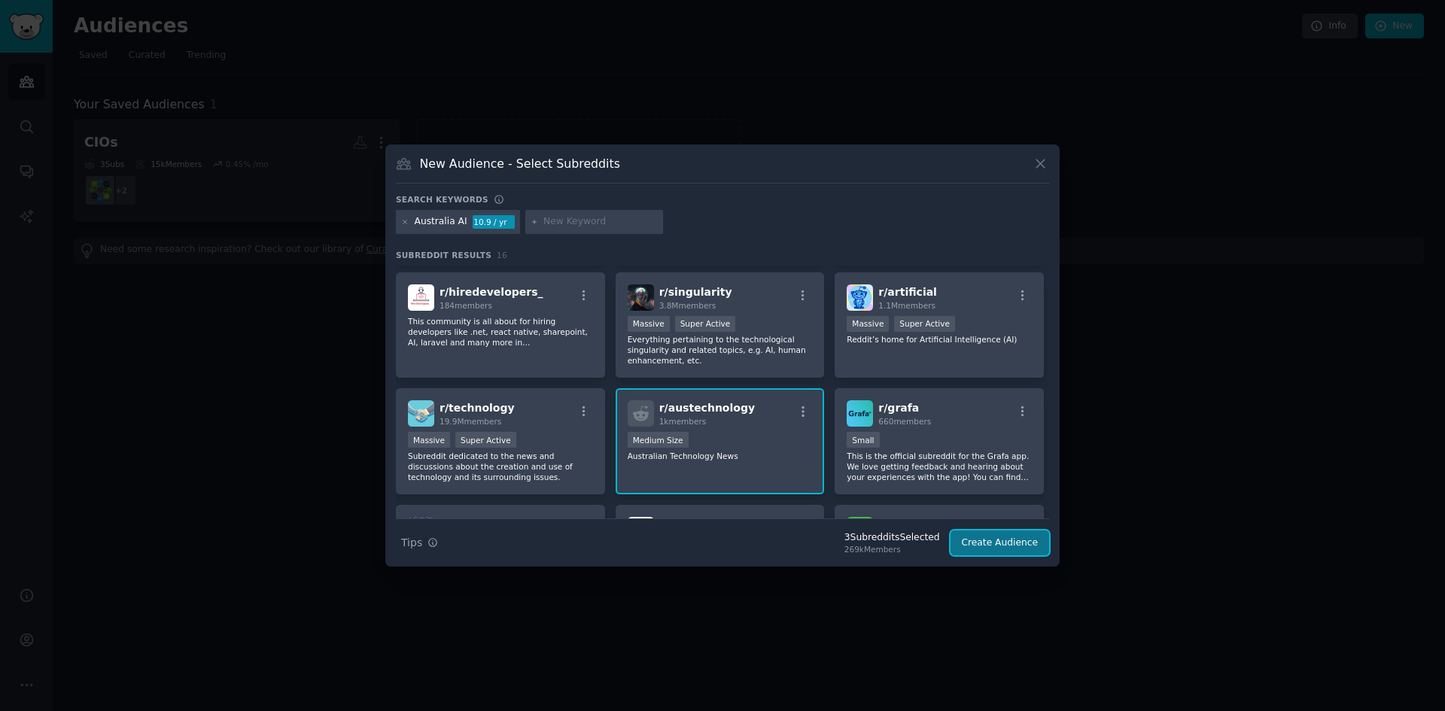
click at [1002, 541] on button "Create Audience" at bounding box center [1000, 544] width 99 height 26
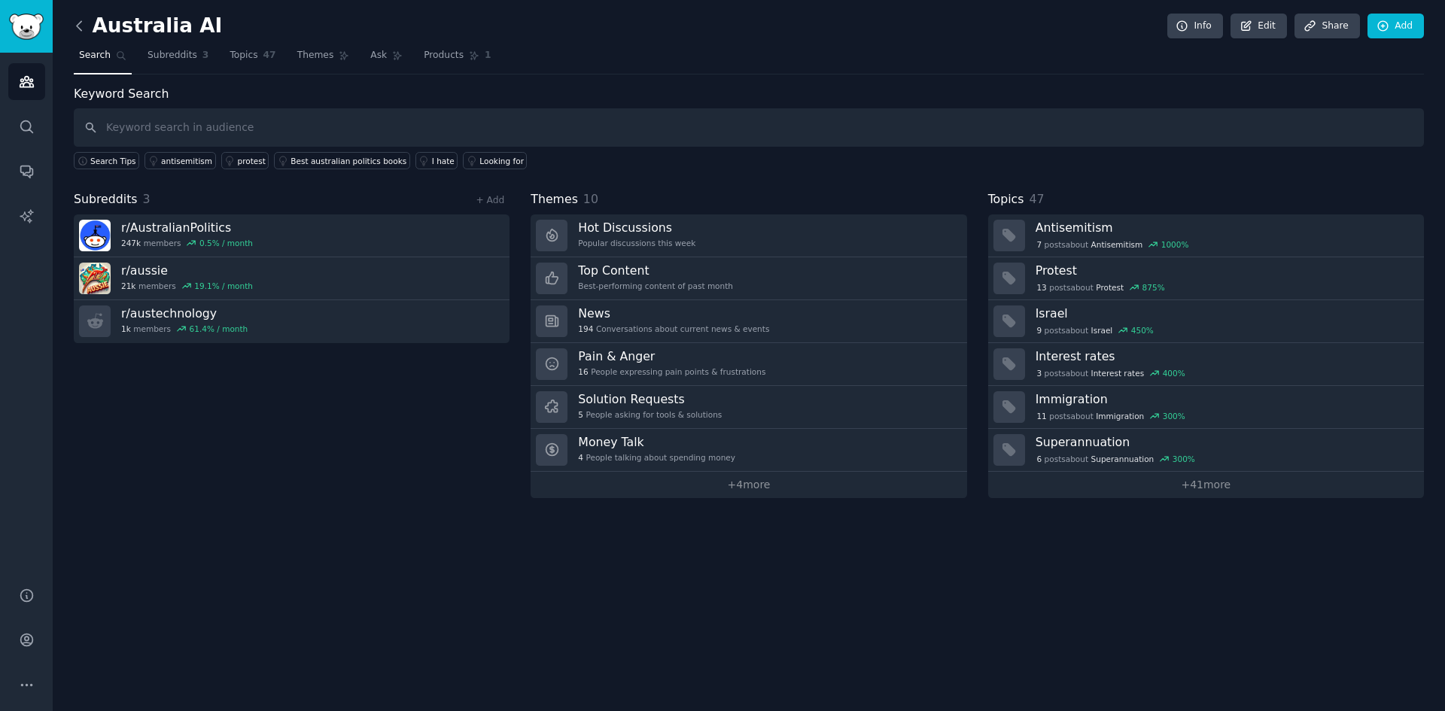
click at [77, 25] on icon at bounding box center [79, 25] width 5 height 9
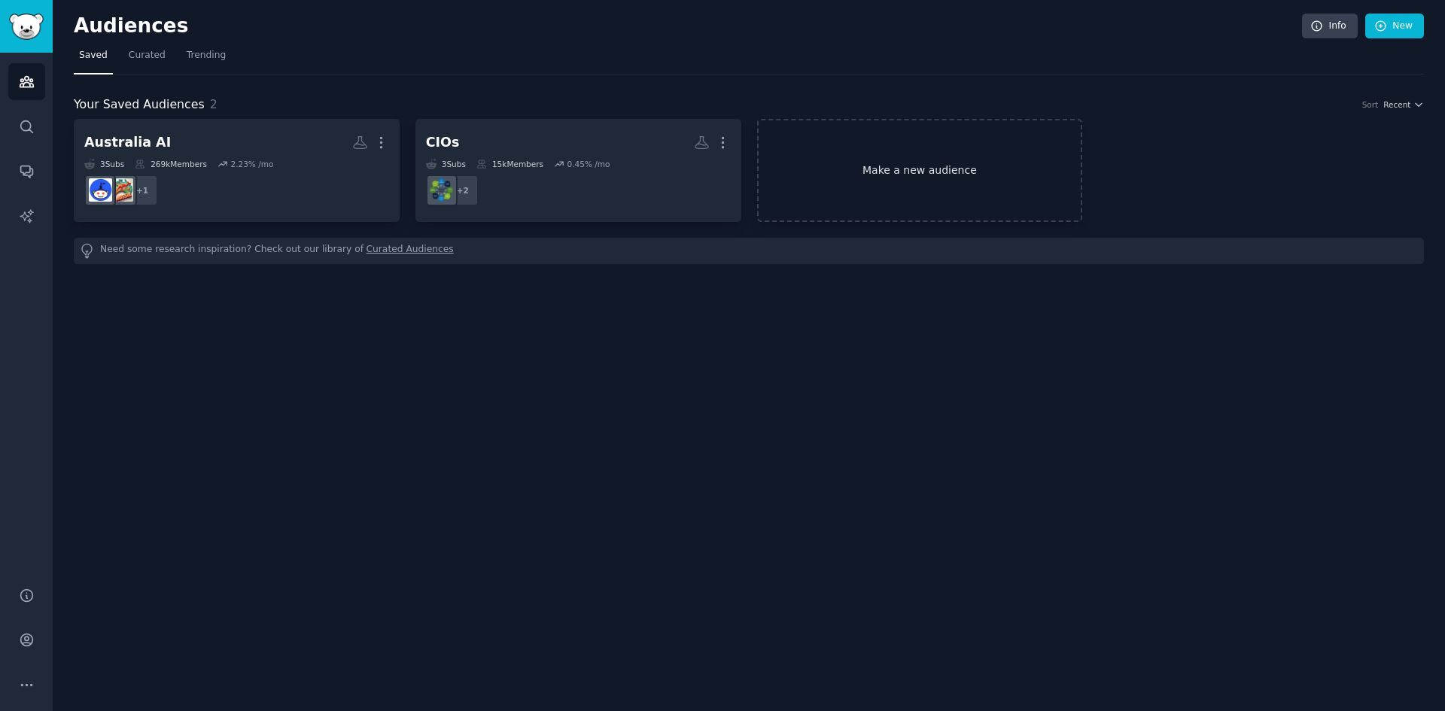
click at [912, 179] on link "Make a new audience" at bounding box center [920, 170] width 326 height 103
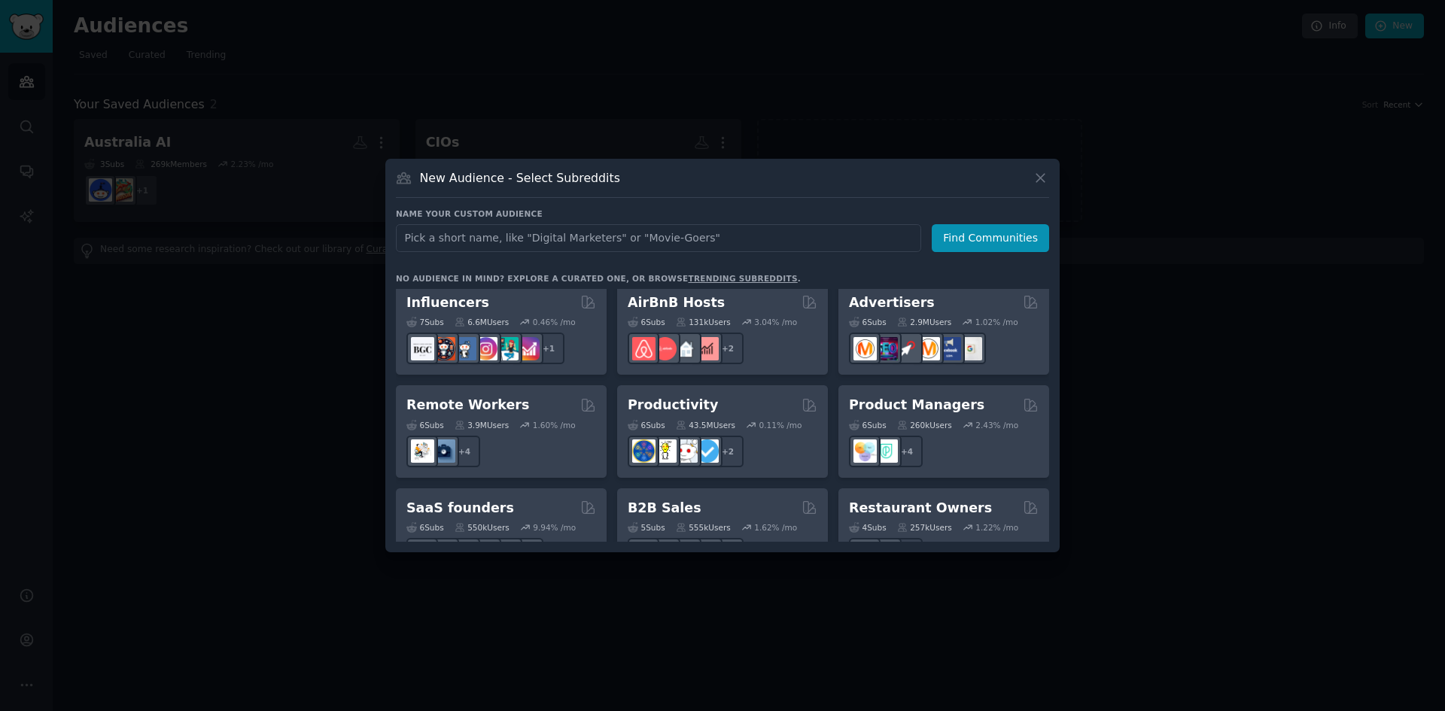
scroll to position [1054, 0]
click at [718, 242] on input "text" at bounding box center [658, 238] width 525 height 28
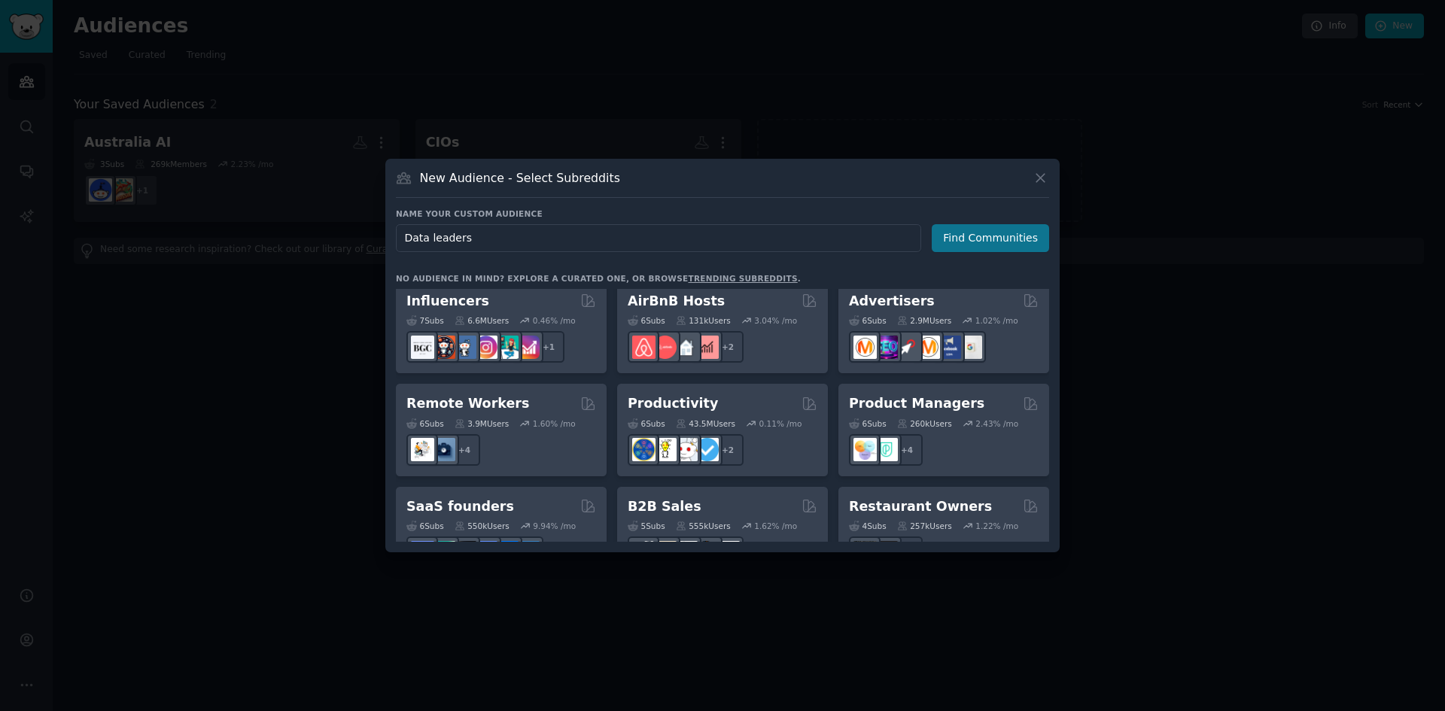
type input "Data leaders"
click at [959, 242] on button "Find Communities" at bounding box center [990, 238] width 117 height 28
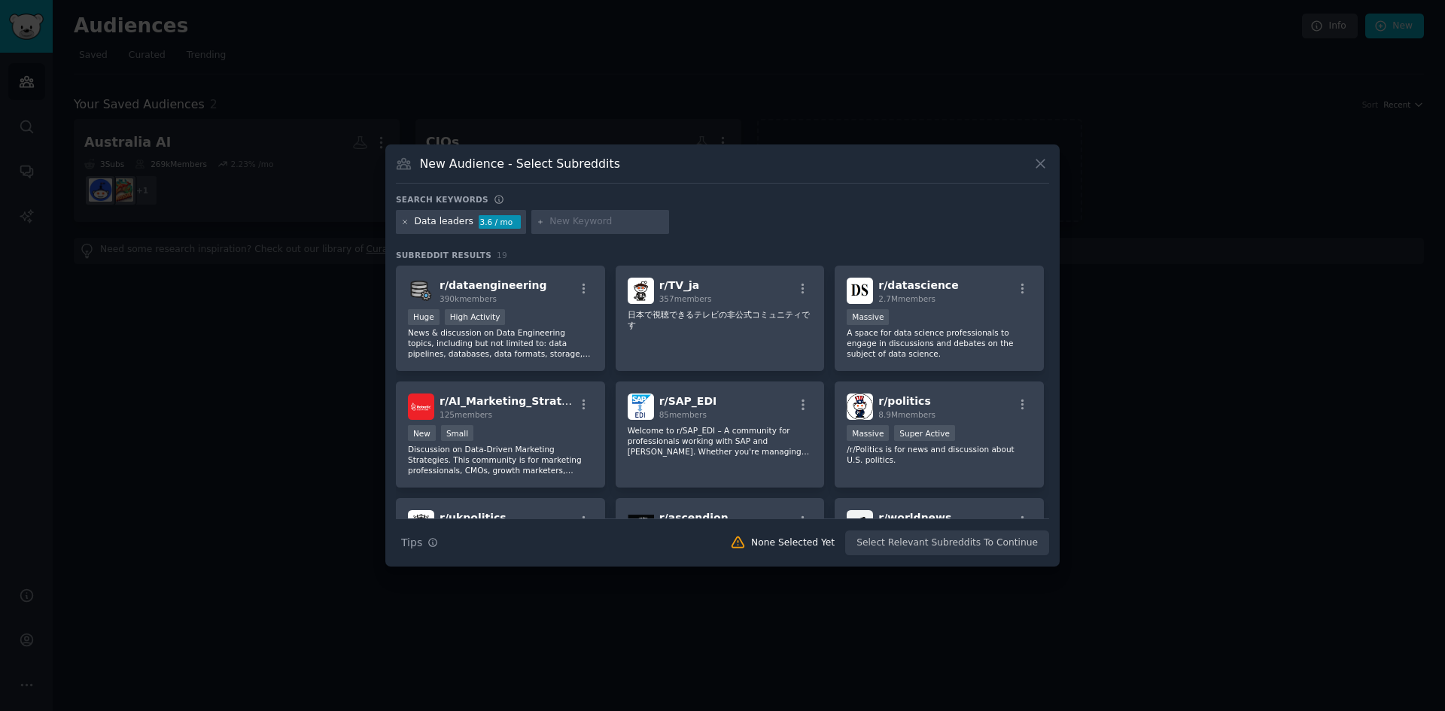
click at [403, 221] on icon at bounding box center [405, 222] width 8 height 8
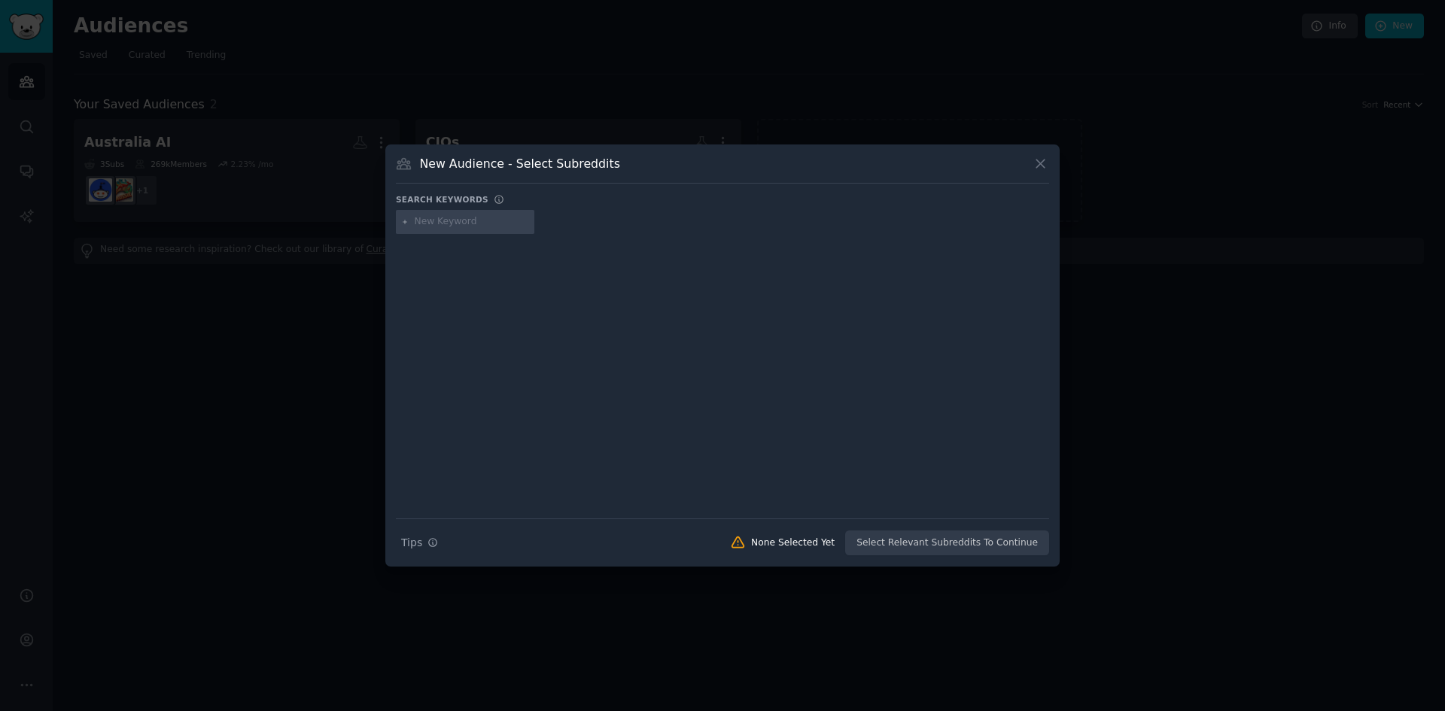
click at [428, 218] on input "text" at bounding box center [472, 222] width 114 height 14
type input "data"
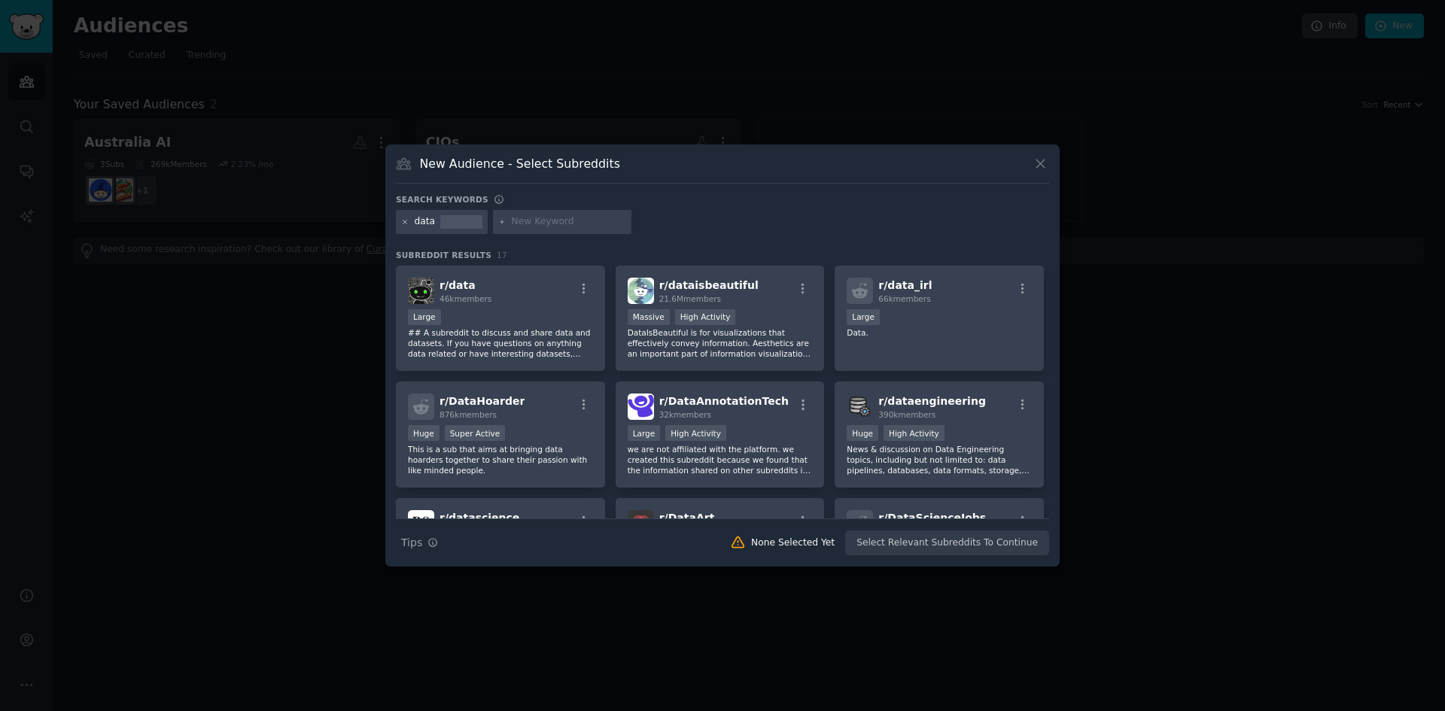
click at [404, 221] on icon at bounding box center [405, 222] width 8 height 8
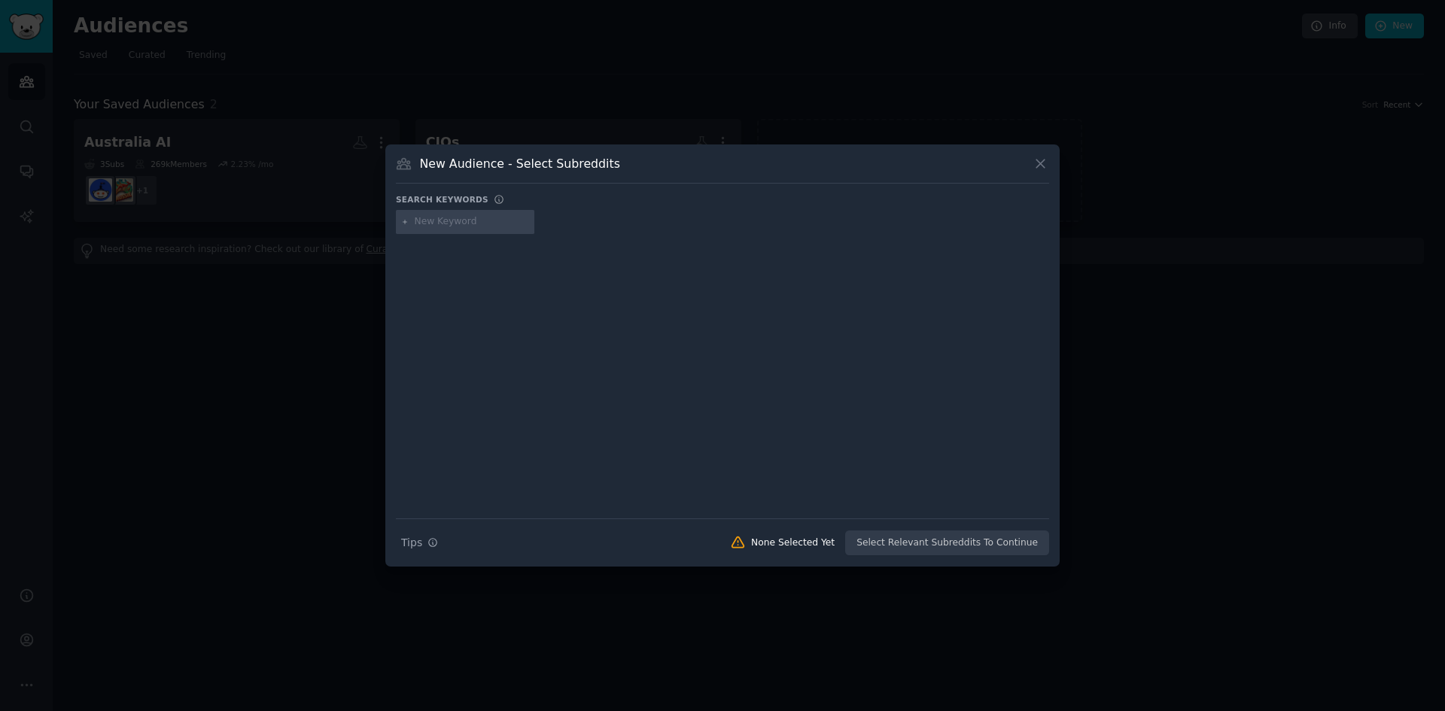
click at [423, 221] on input "text" at bounding box center [472, 222] width 114 height 14
type input "medium business"
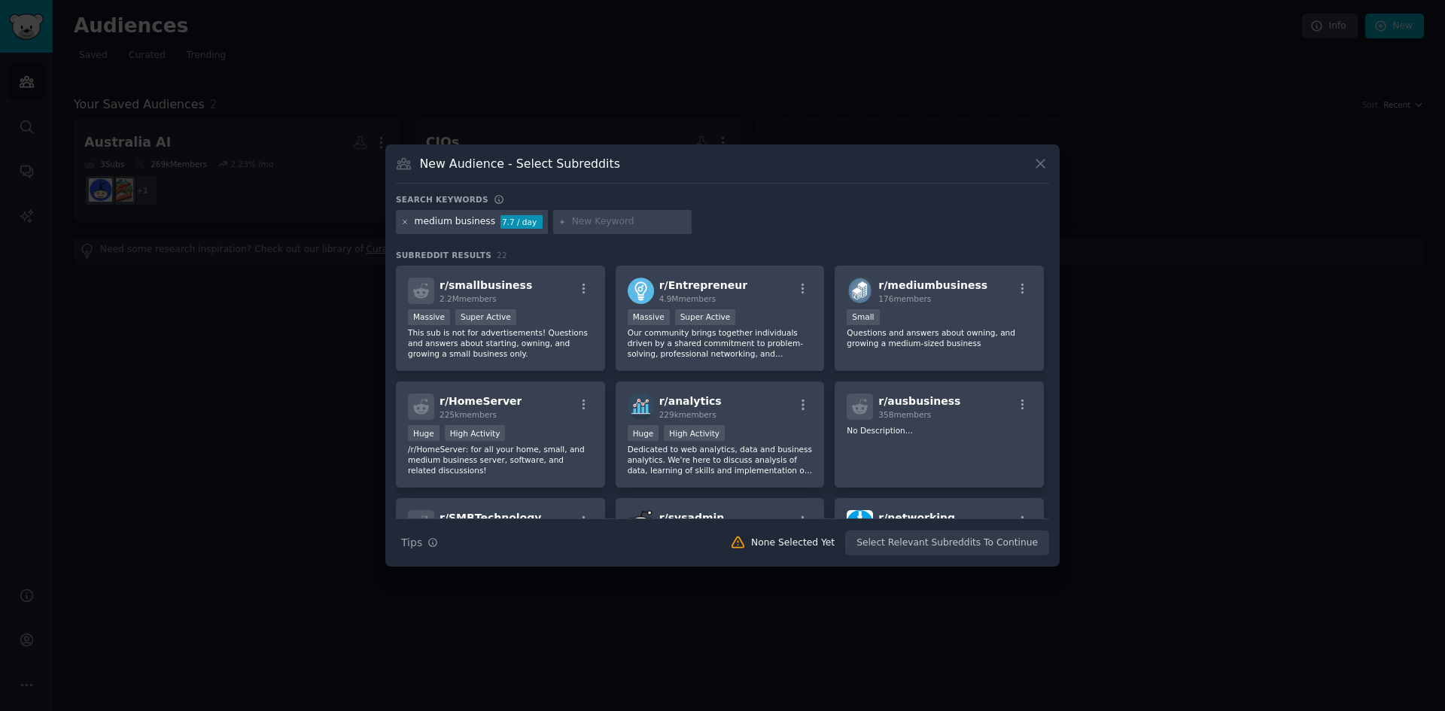
click at [405, 221] on icon at bounding box center [405, 222] width 8 height 8
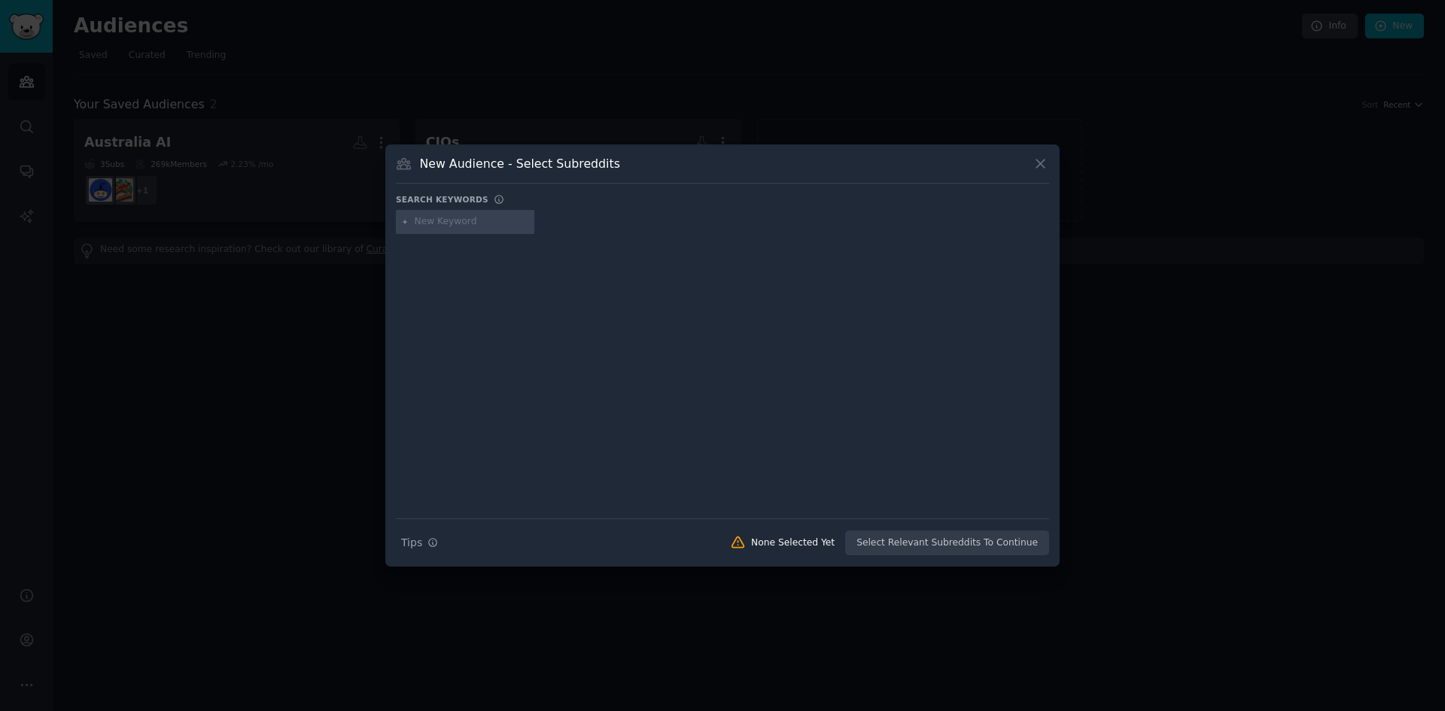
click at [420, 221] on input "text" at bounding box center [472, 222] width 114 height 14
type input "AI at work"
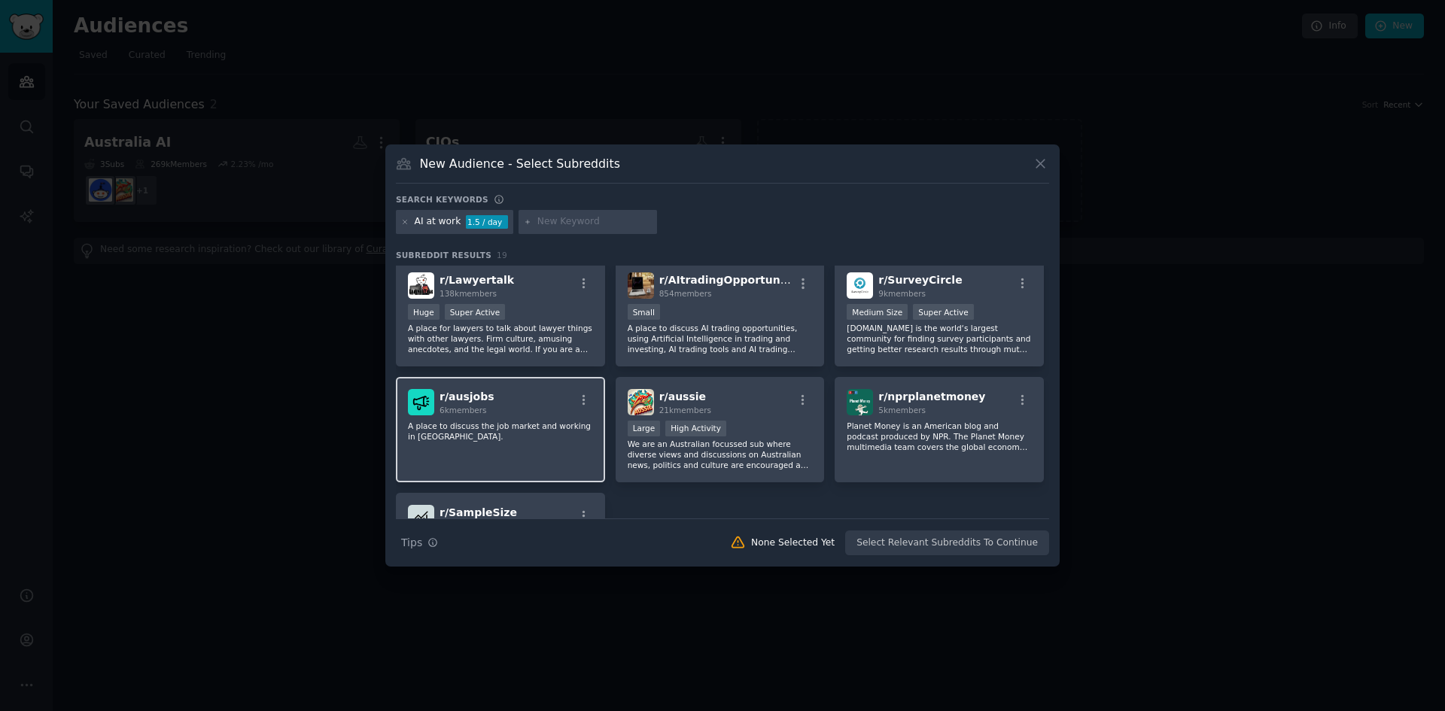
scroll to position [527, 0]
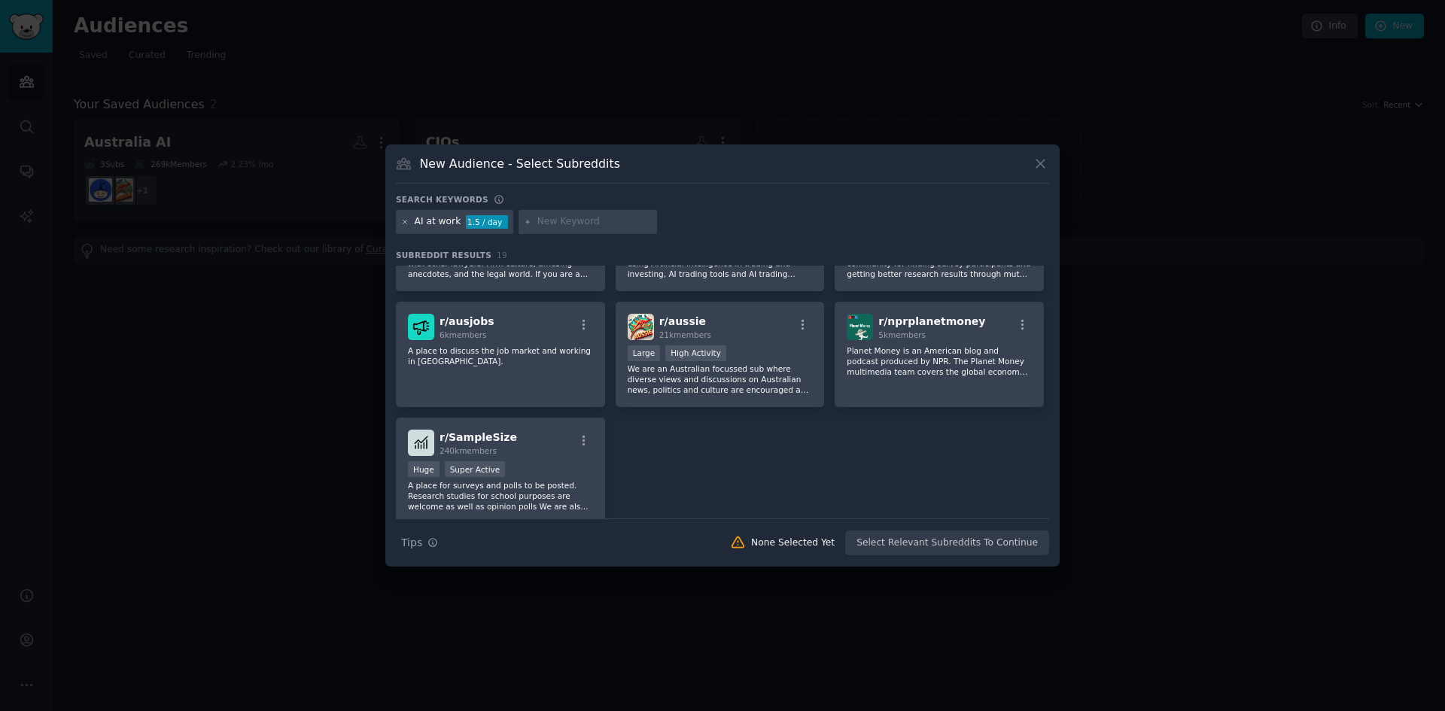
click at [406, 218] on icon at bounding box center [405, 222] width 8 height 8
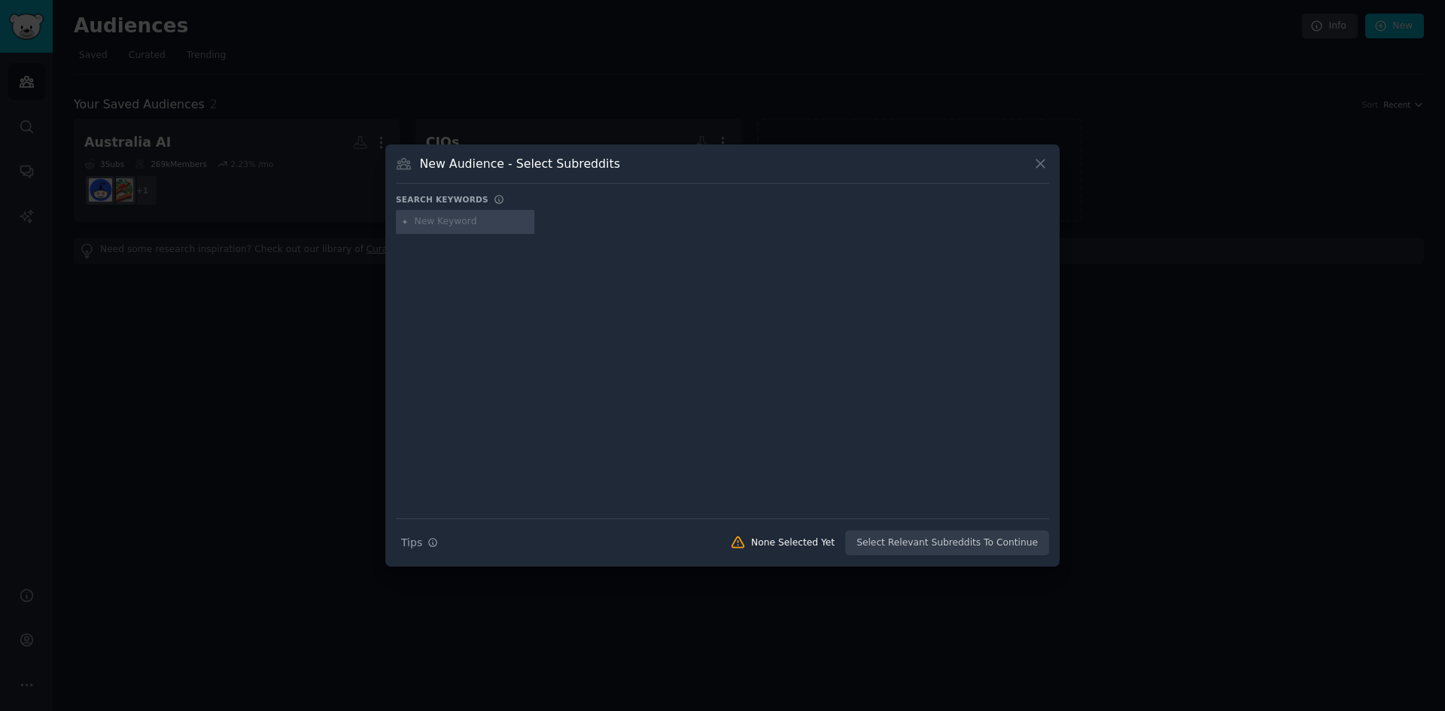
click at [420, 224] on input "text" at bounding box center [472, 222] width 114 height 14
type input "strategy"
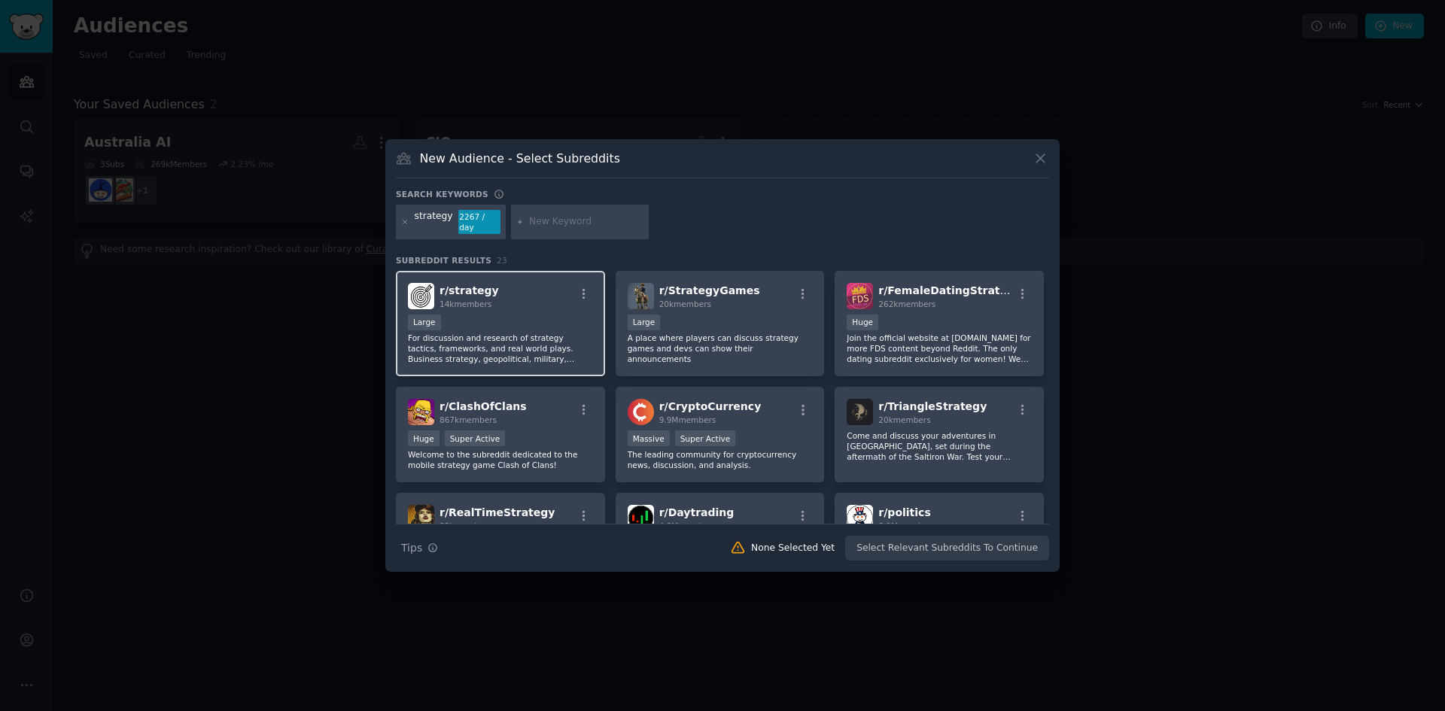
click at [483, 304] on div "r/ strategy 14k members Large For discussion and research of strategy tactics, …" at bounding box center [500, 324] width 209 height 106
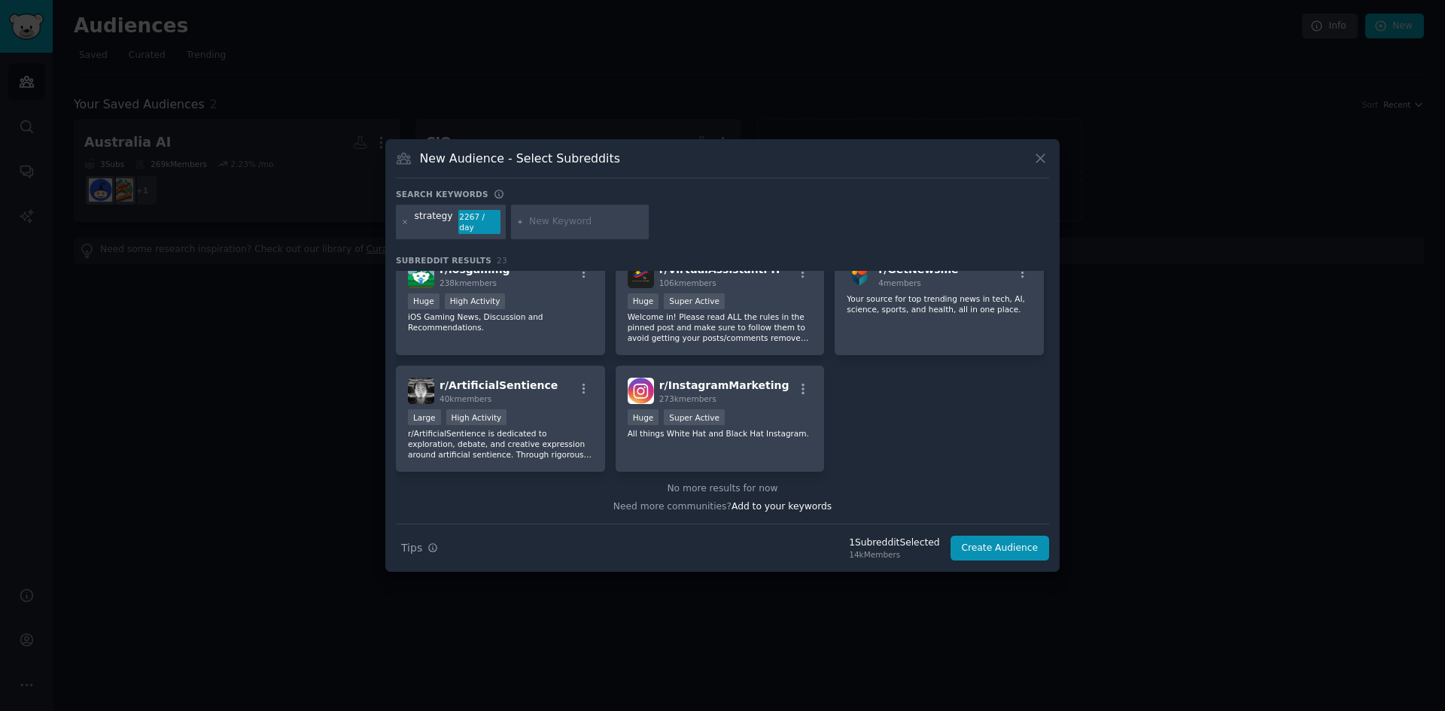
scroll to position [699, 0]
click at [991, 550] on button "Create Audience" at bounding box center [1000, 549] width 99 height 26
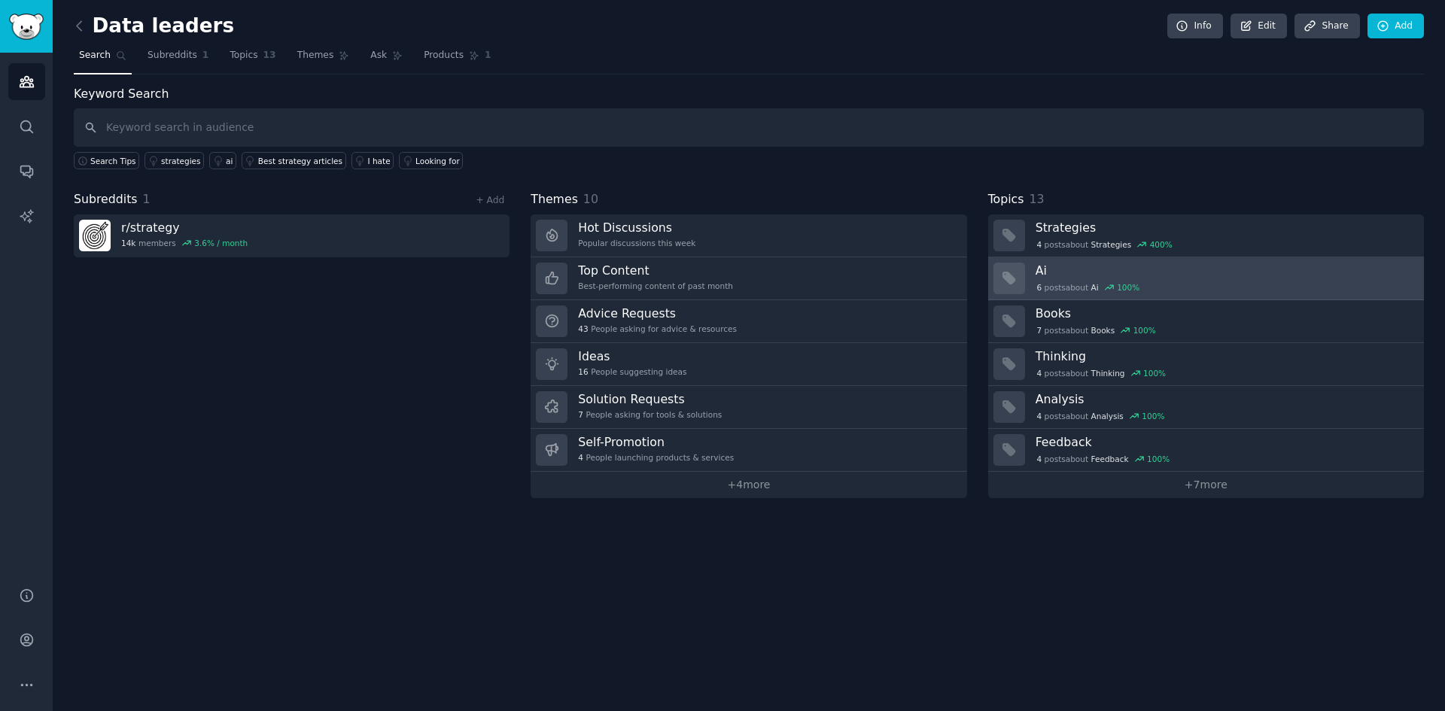
click at [1174, 279] on div "6 post s about Ai 100 %" at bounding box center [1225, 287] width 378 height 16
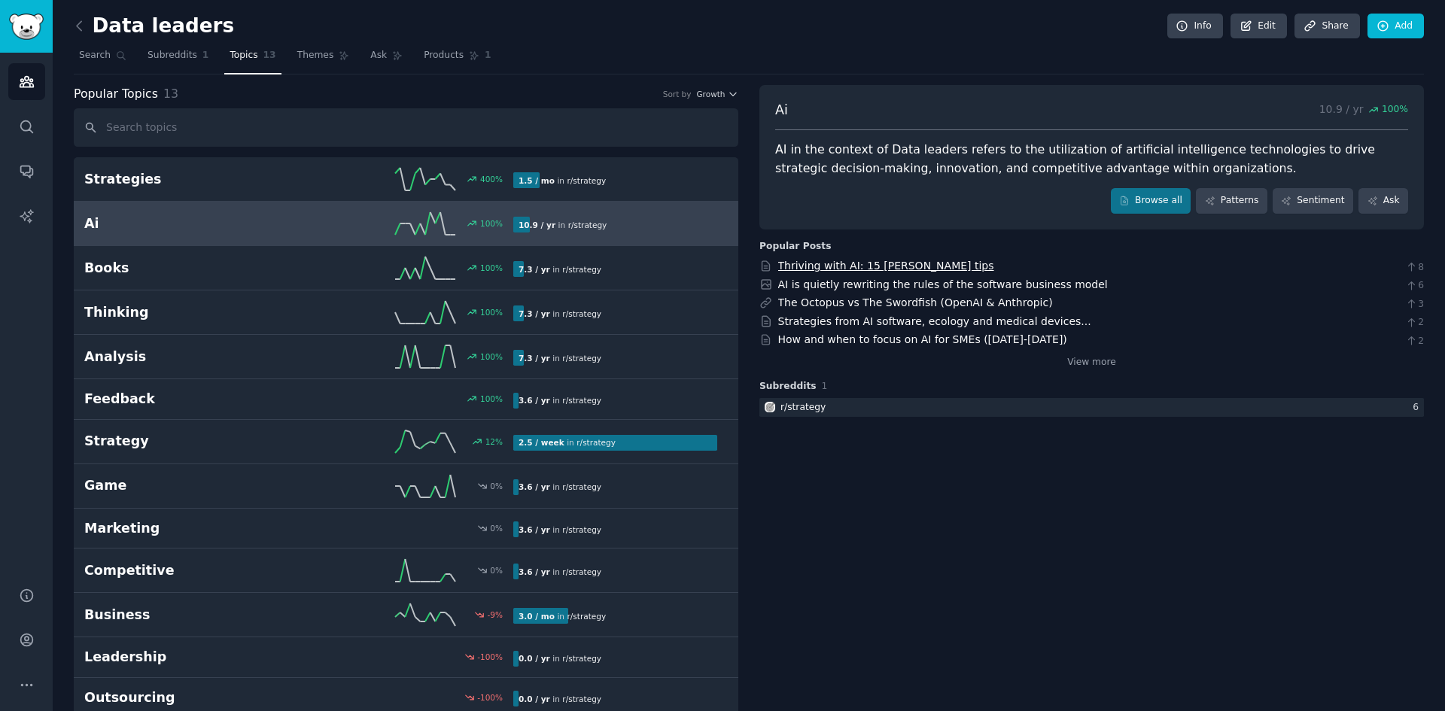
click at [909, 267] on link "Thriving with AI: 15 Kevin Kelly tips" at bounding box center [886, 266] width 216 height 12
